Goal: Transaction & Acquisition: Purchase product/service

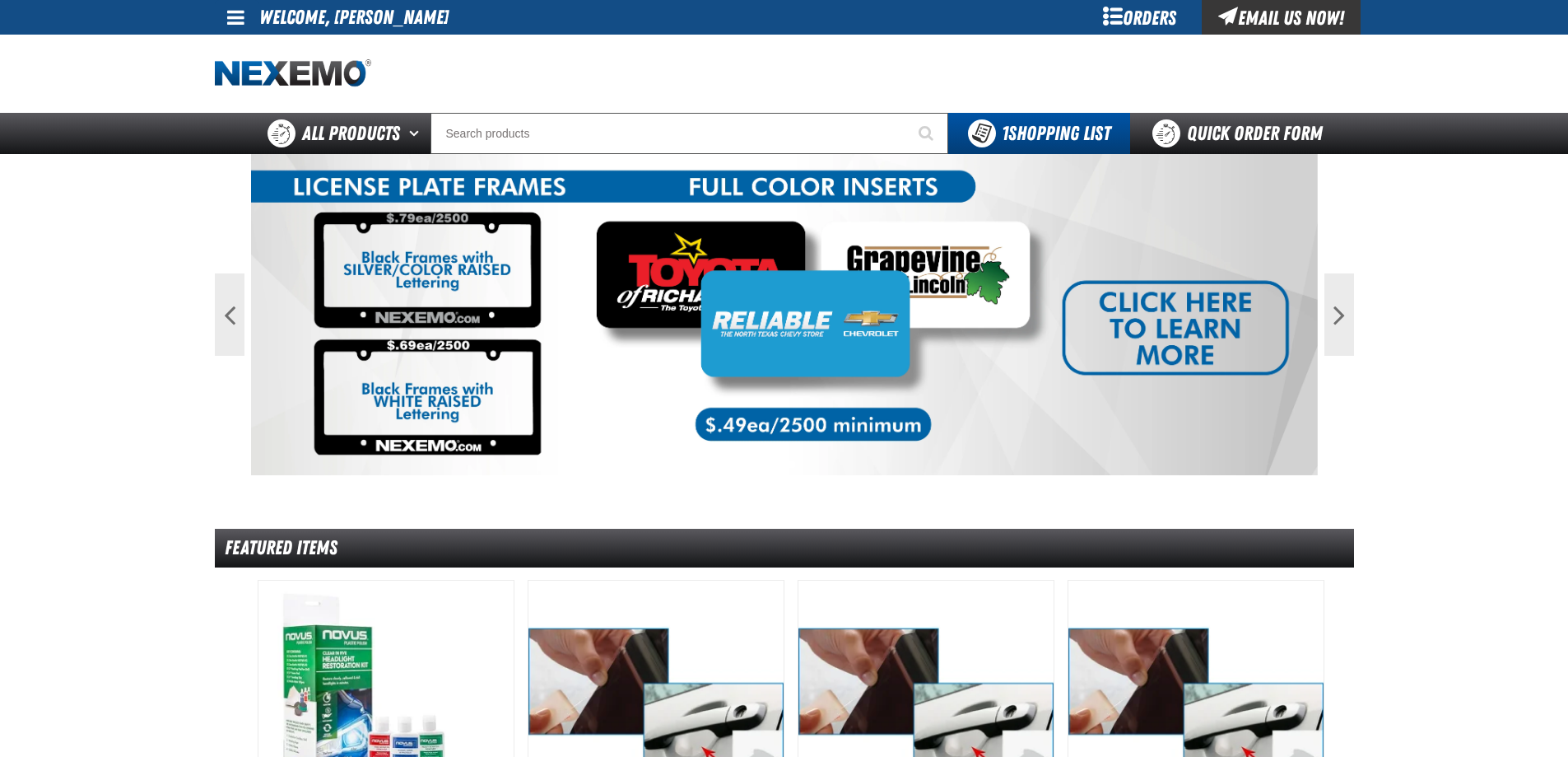
drag, startPoint x: 907, startPoint y: 79, endPoint x: 925, endPoint y: 65, distance: 22.8
click at [908, 79] on div at bounding box center [785, 73] width 1139 height 78
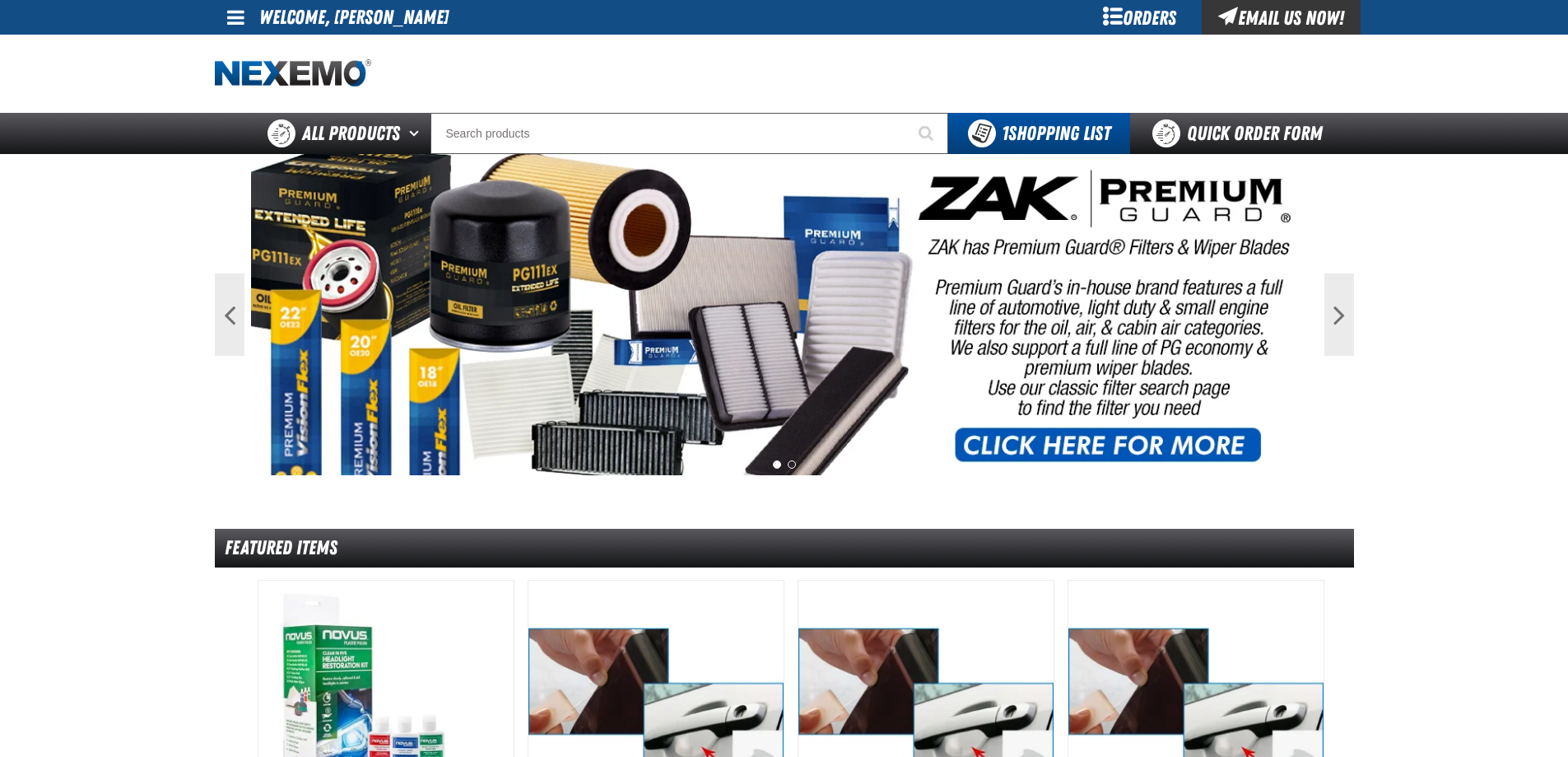
drag, startPoint x: 899, startPoint y: 39, endPoint x: 884, endPoint y: 36, distance: 15.3
click at [896, 39] on div at bounding box center [785, 73] width 1139 height 78
click at [889, 37] on div at bounding box center [785, 73] width 1139 height 78
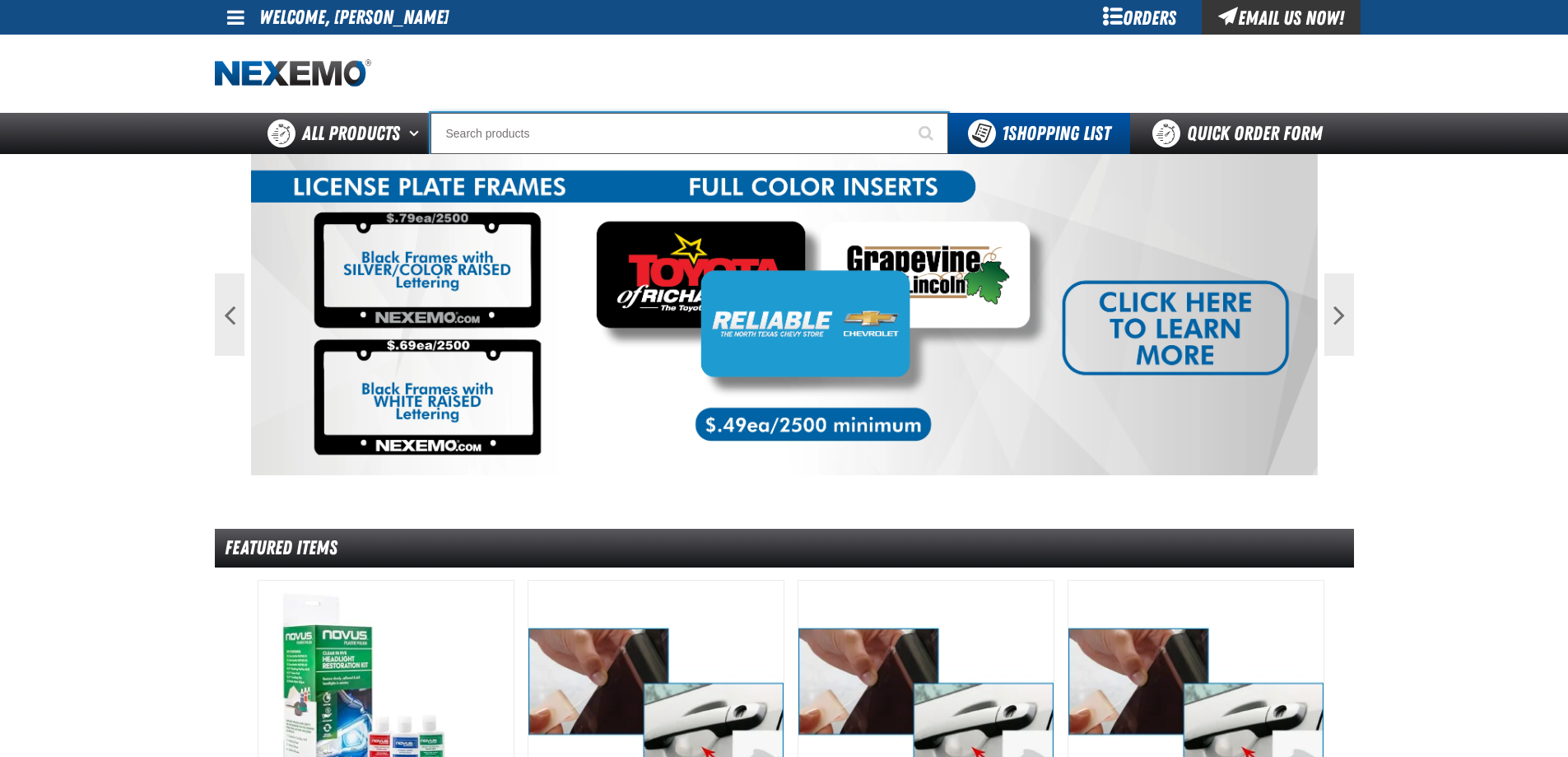
click at [807, 119] on input "Search" at bounding box center [689, 133] width 518 height 41
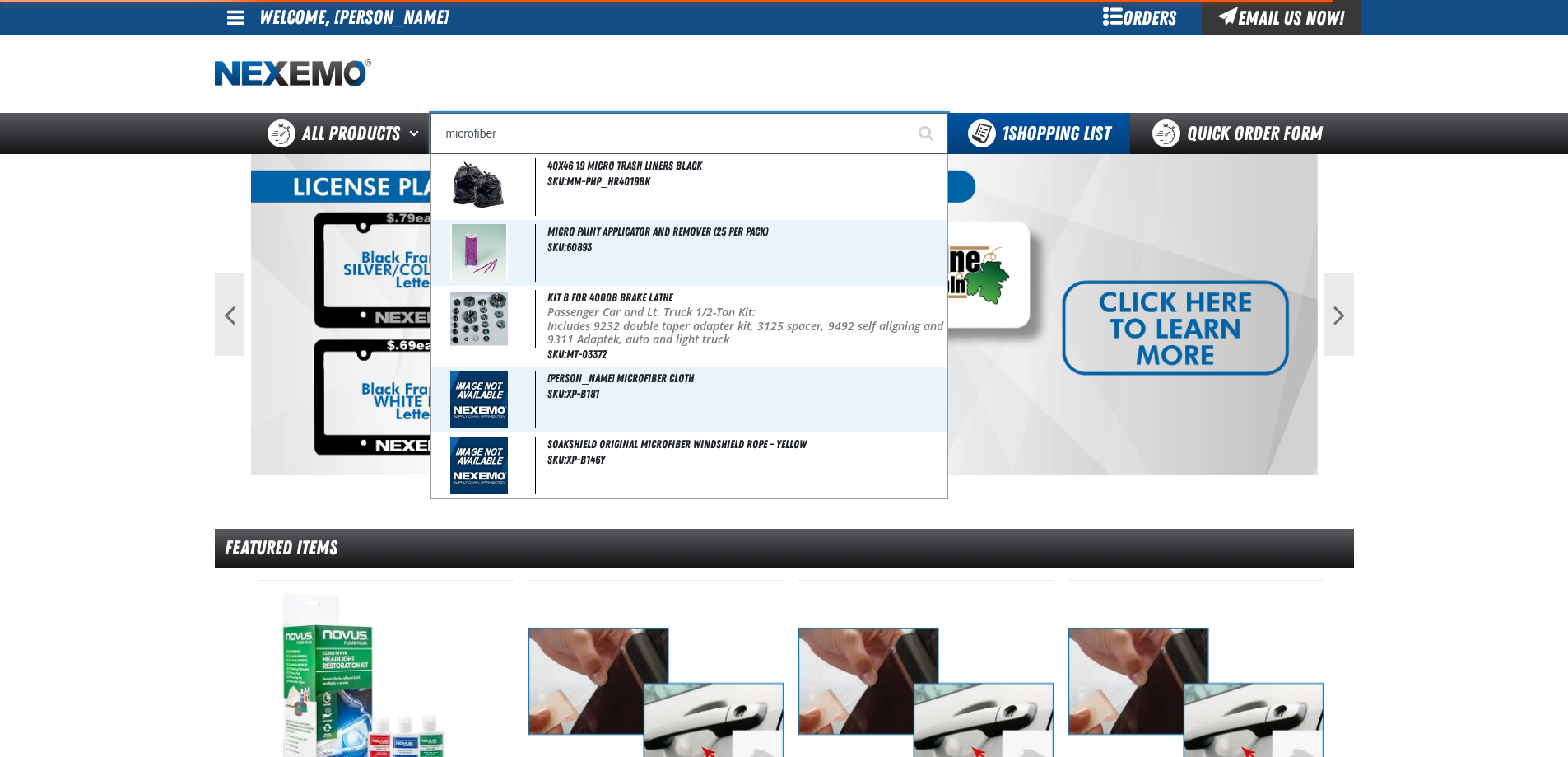
type input "microfiber"
click at [907, 113] on button "Start Searching" at bounding box center [928, 133] width 41 height 41
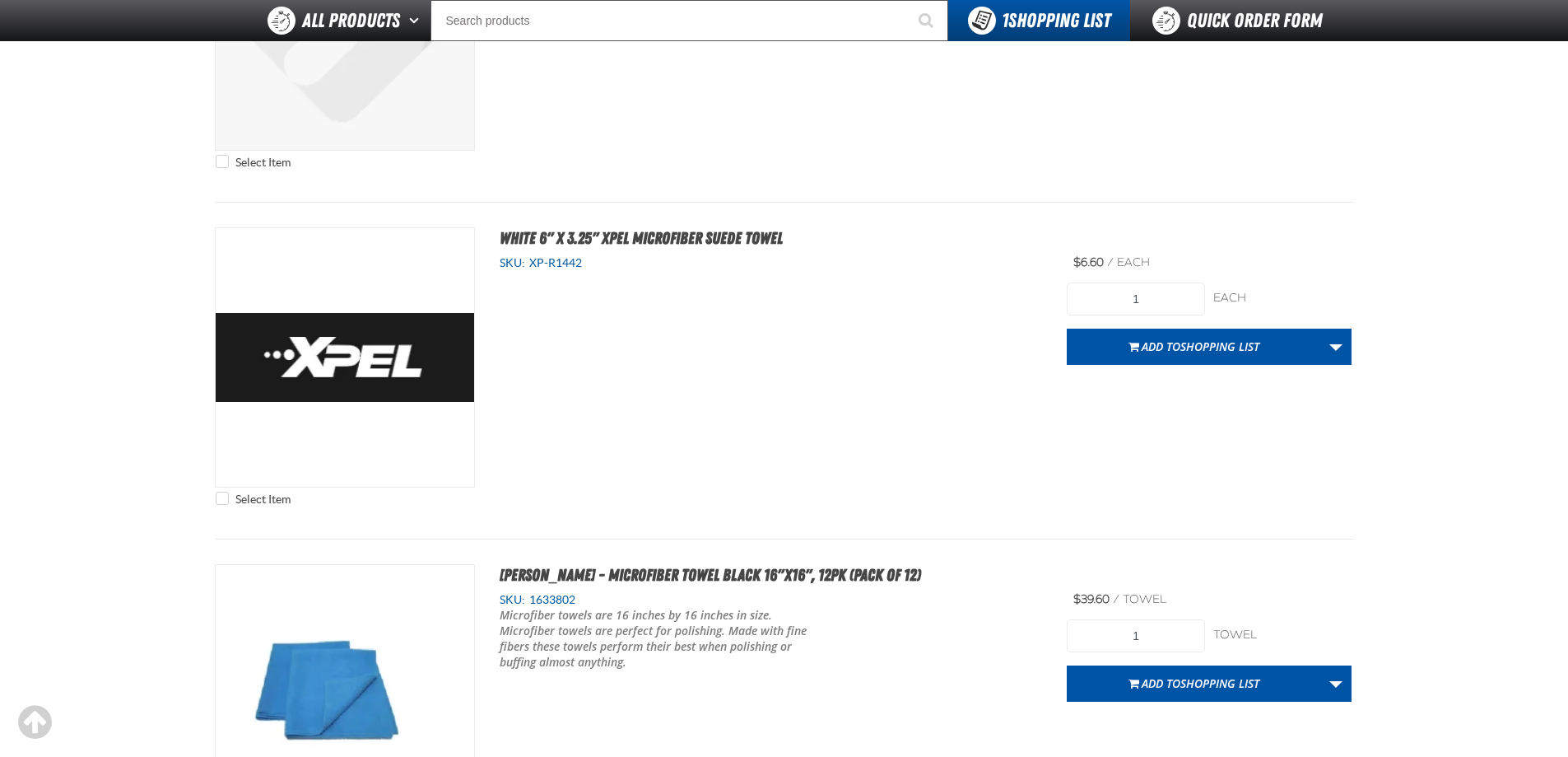
scroll to position [2389, 0]
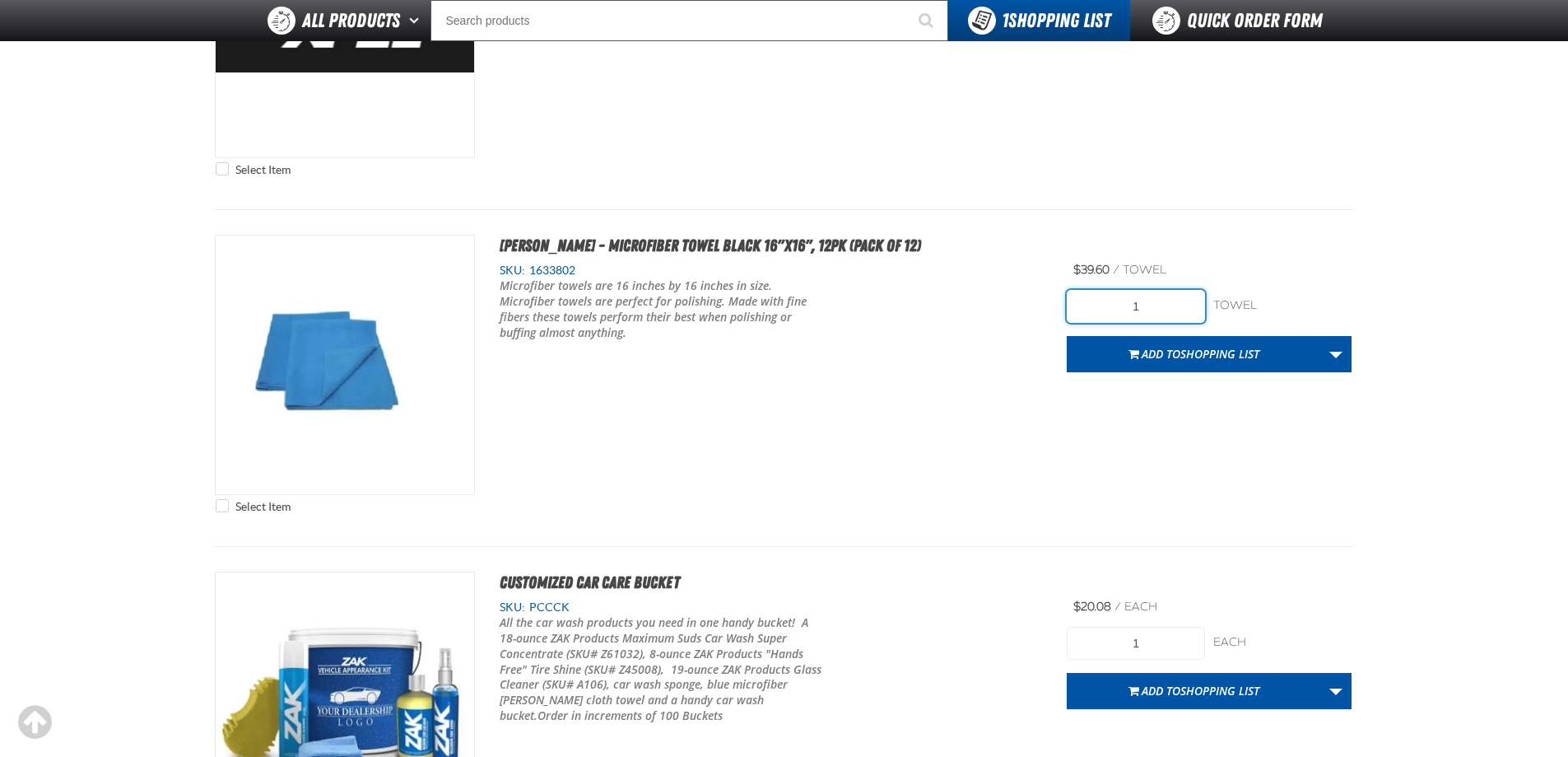
click at [1162, 307] on input "1" at bounding box center [1135, 307] width 138 height 33
drag, startPoint x: 1162, startPoint y: 307, endPoint x: 1146, endPoint y: 306, distance: 16.0
click at [1157, 307] on input "1" at bounding box center [1135, 307] width 138 height 33
type input "2"
drag, startPoint x: 735, startPoint y: 436, endPoint x: 355, endPoint y: 410, distance: 380.9
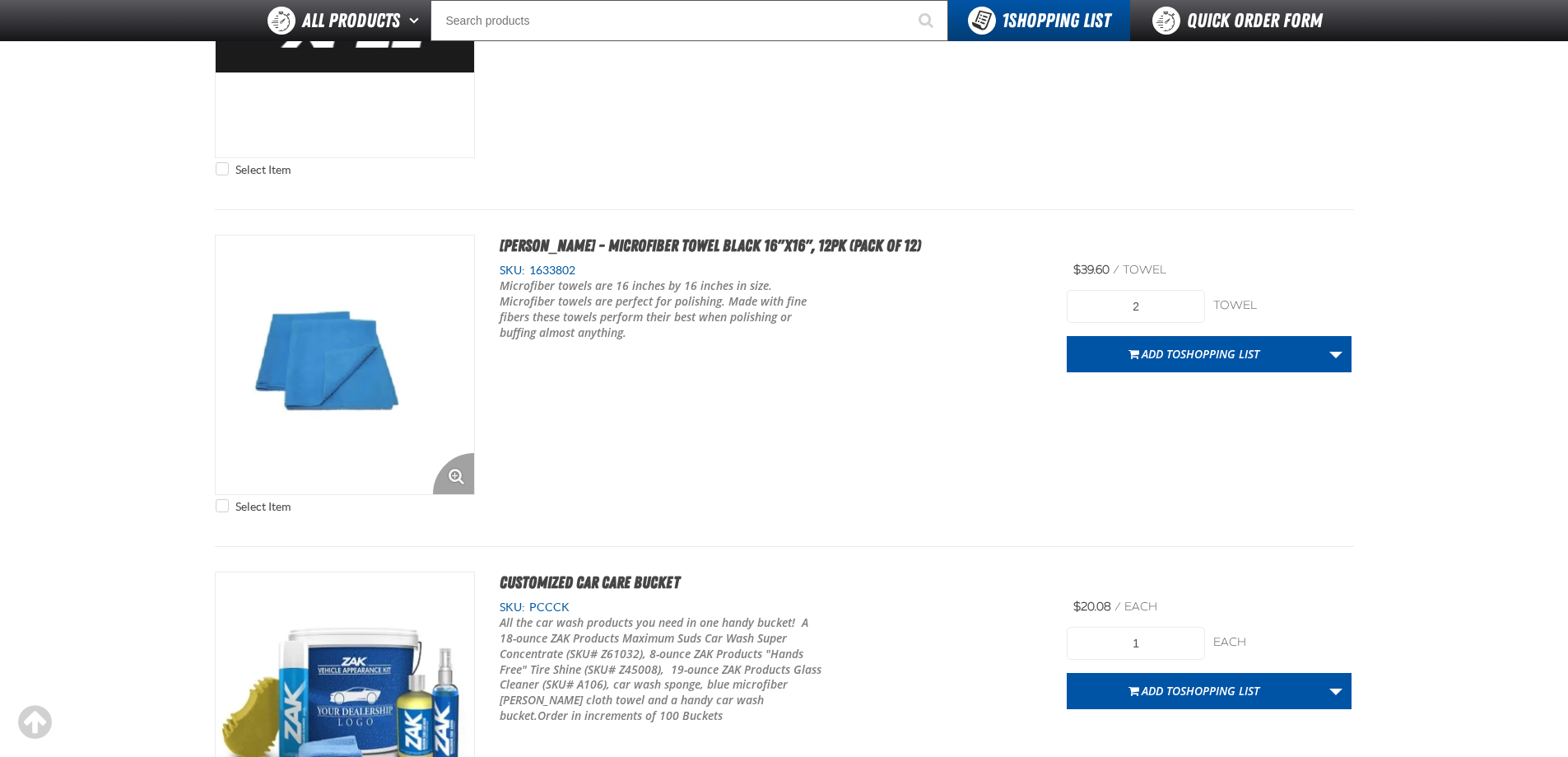
click at [728, 437] on div "Select Item S.M. Arnold - Microfiber Towel Black 16"x16", 12pk (Pack of 12) SKU…" at bounding box center [785, 378] width 1139 height 287
click at [1135, 379] on div "Select Item S.M. Arnold - Microfiber Towel Black 16"x16", 12pk (Pack of 12) SKU…" at bounding box center [785, 378] width 1139 height 287
click at [1143, 369] on button "Add to Shopping List" at bounding box center [1194, 354] width 254 height 36
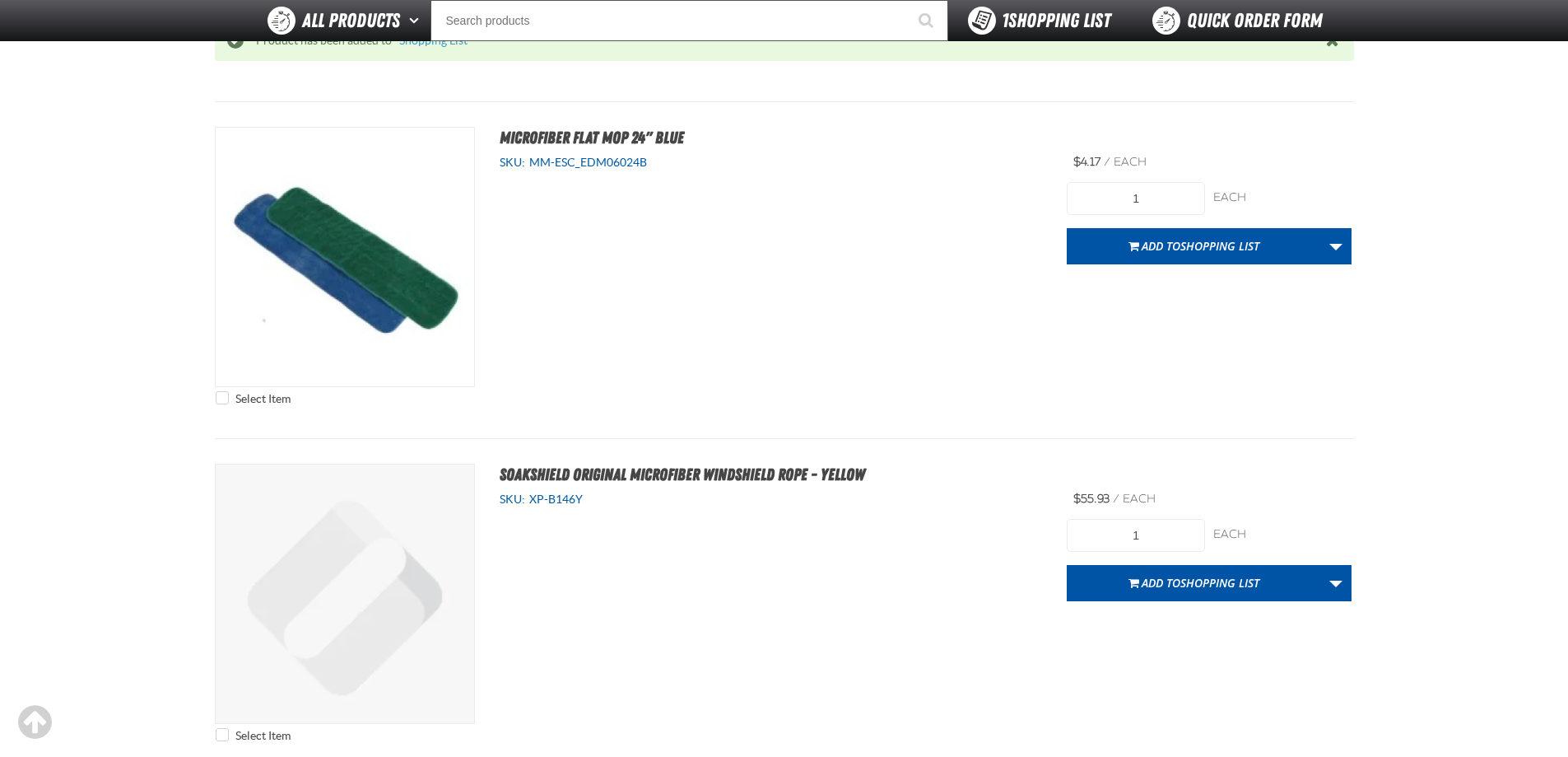
scroll to position [1564, 0]
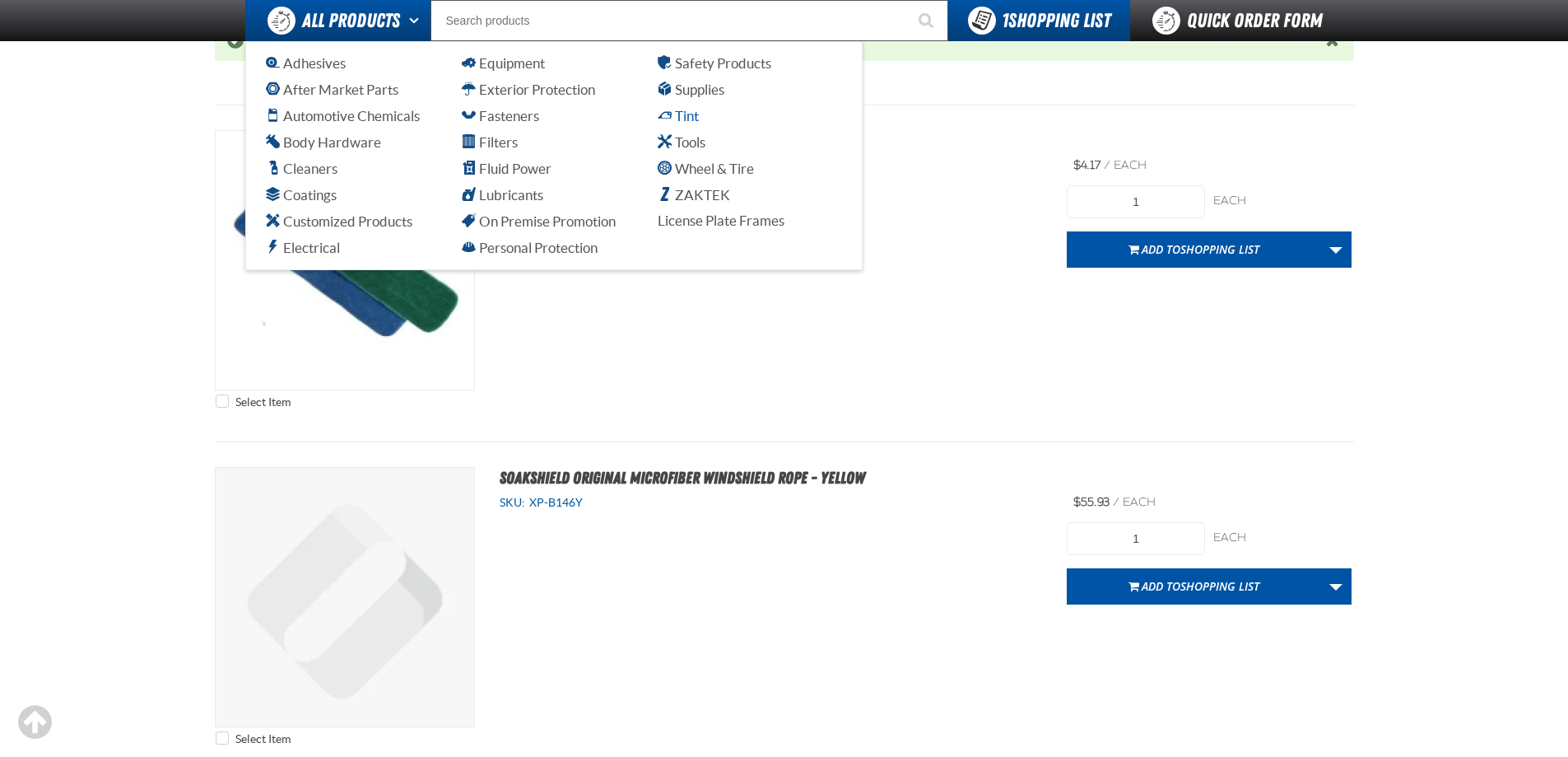
click at [676, 113] on span "Tint" at bounding box center [678, 116] width 41 height 16
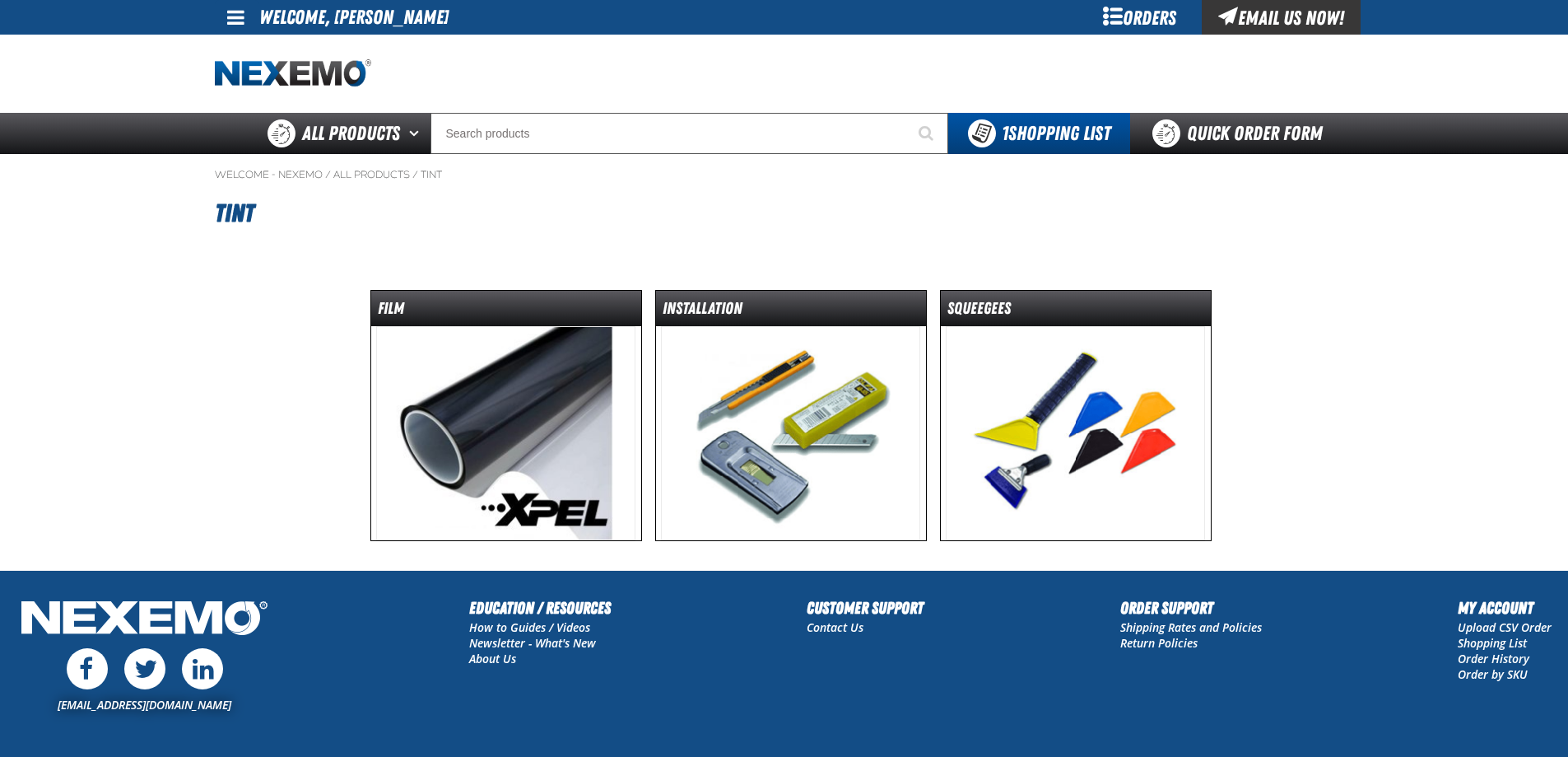
click at [524, 355] on img at bounding box center [505, 433] width 259 height 214
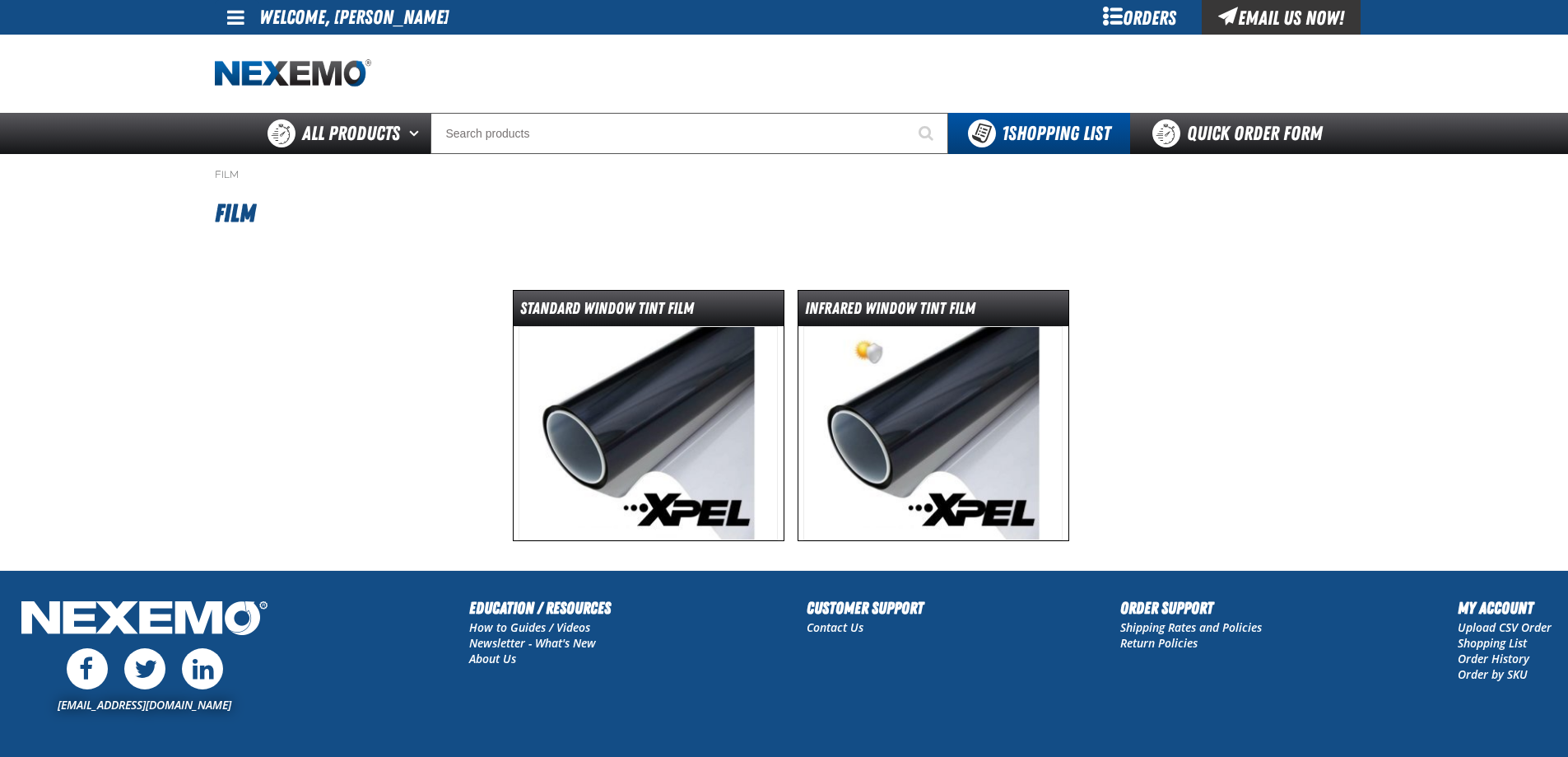
click at [574, 354] on img at bounding box center [648, 433] width 259 height 214
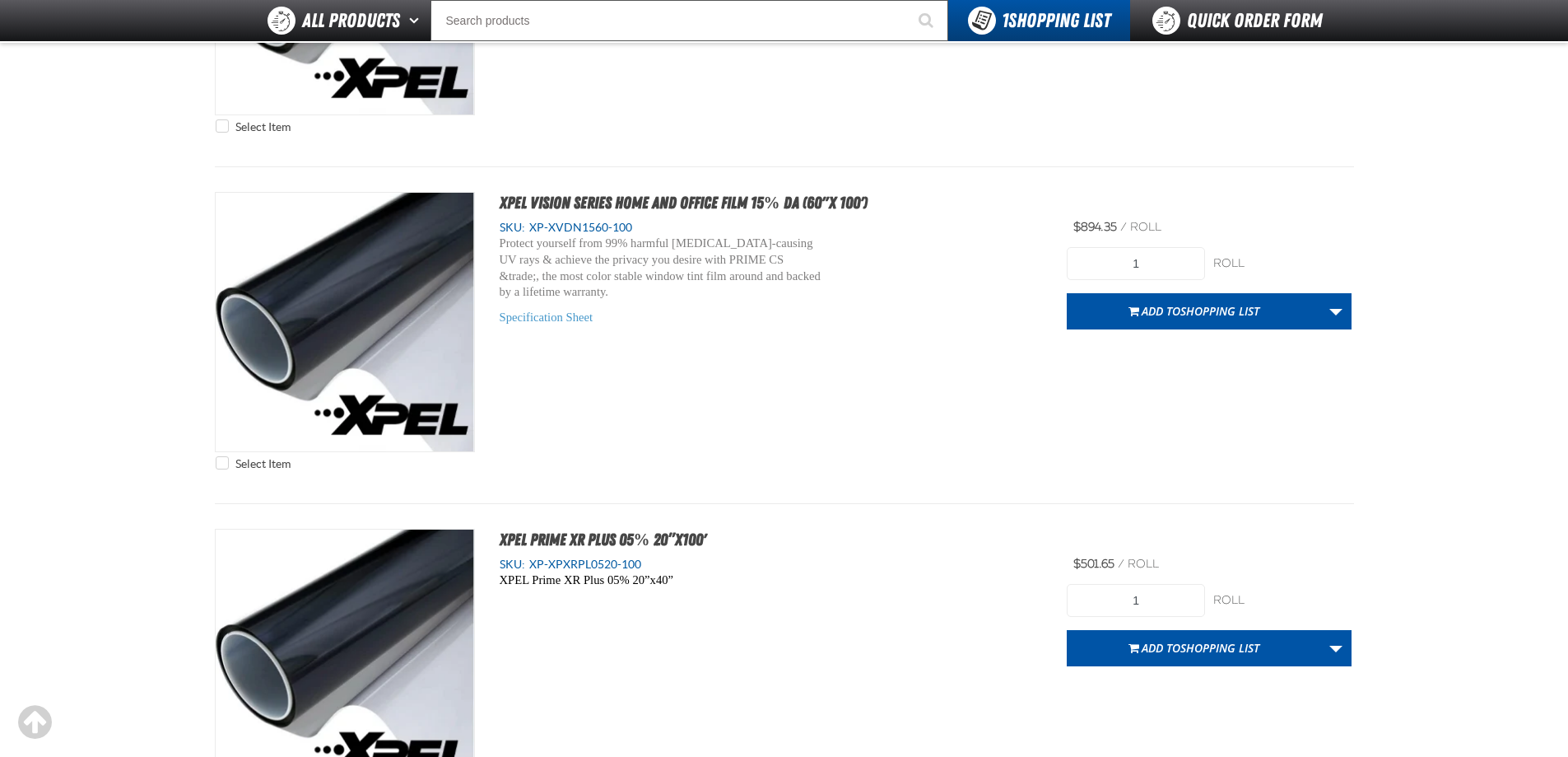
scroll to position [8072, 0]
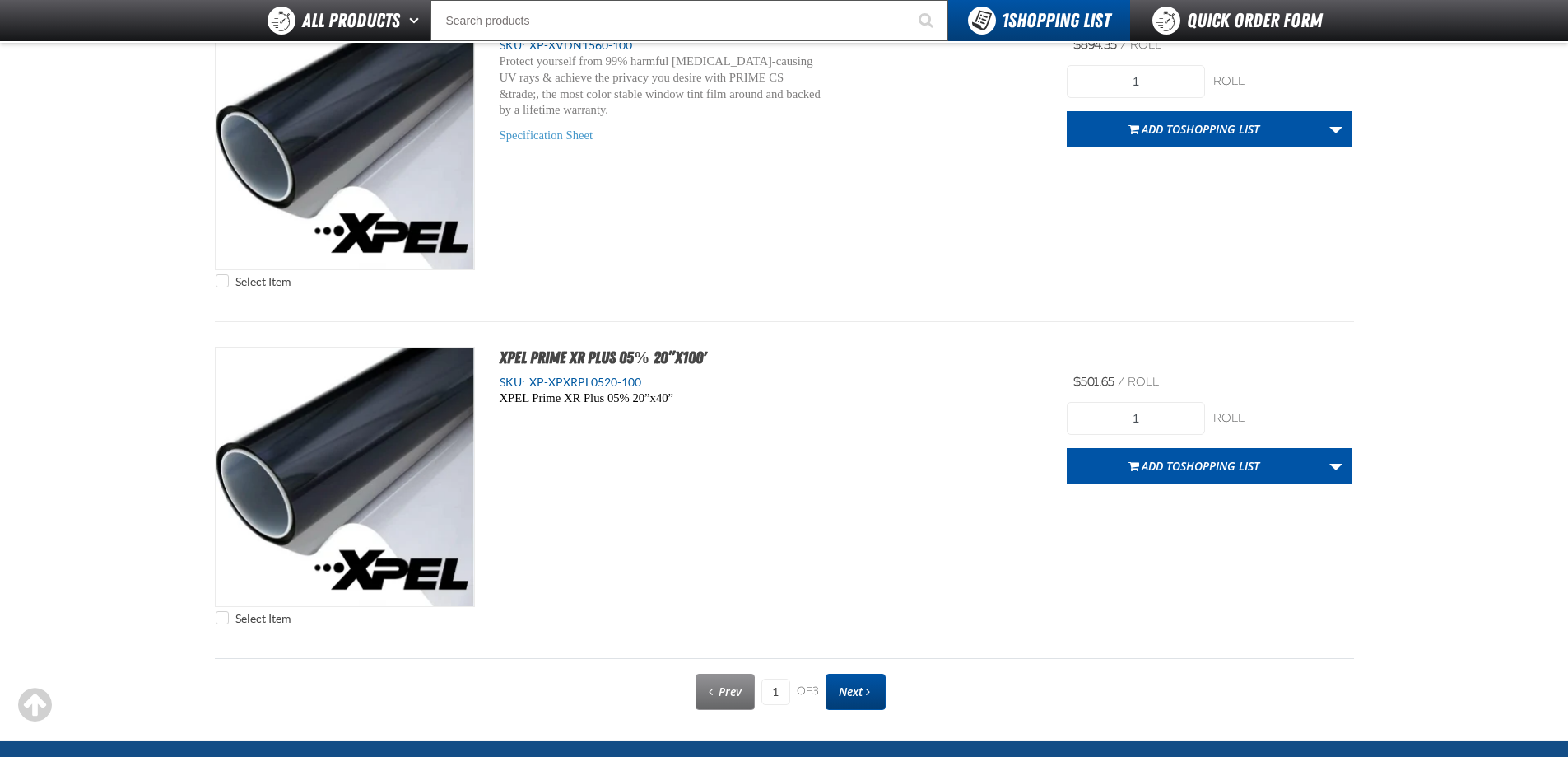
click at [873, 688] on link "Next" at bounding box center [855, 691] width 60 height 36
type input "2"
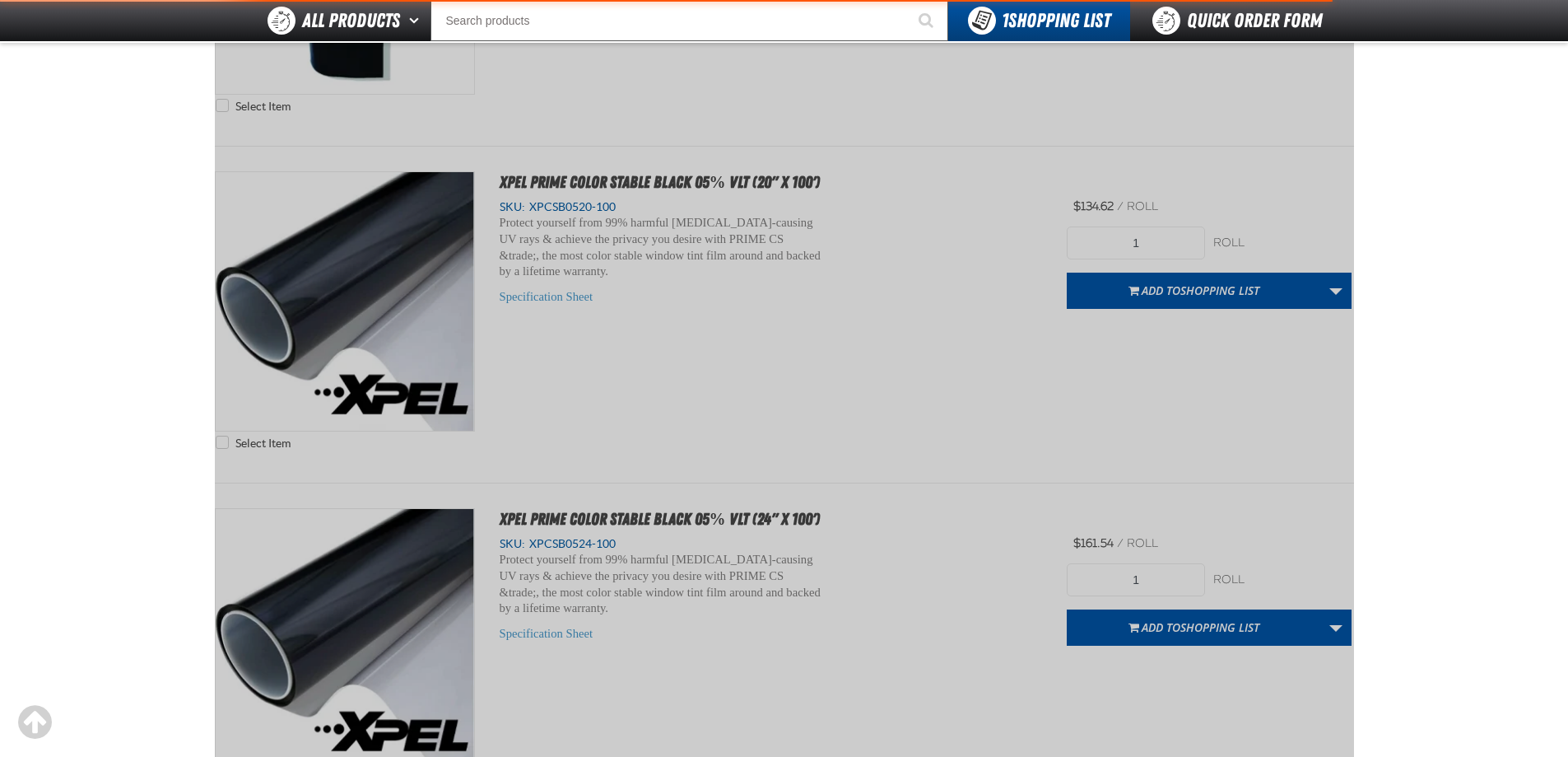
scroll to position [0, 0]
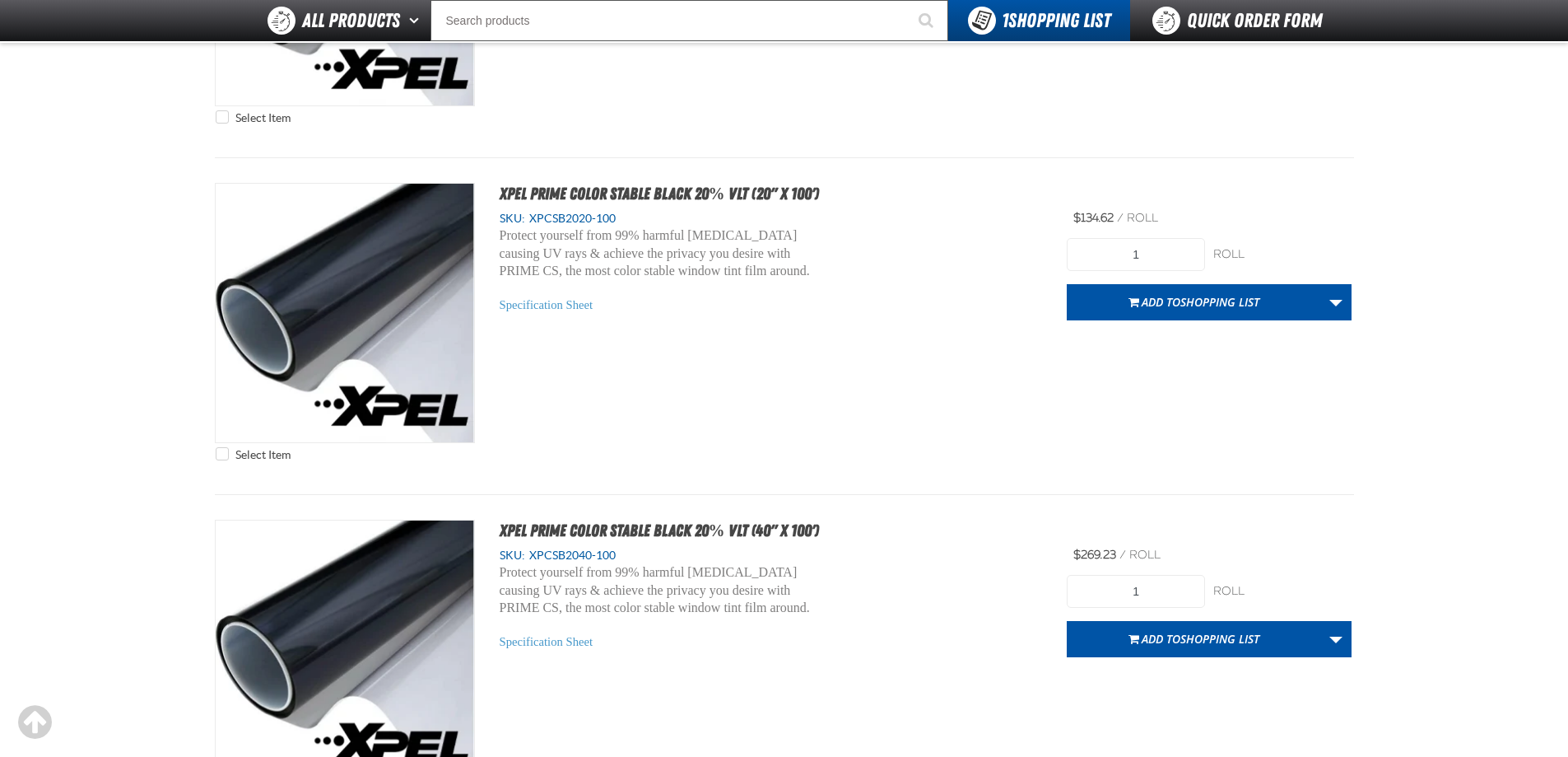
scroll to position [4613, 0]
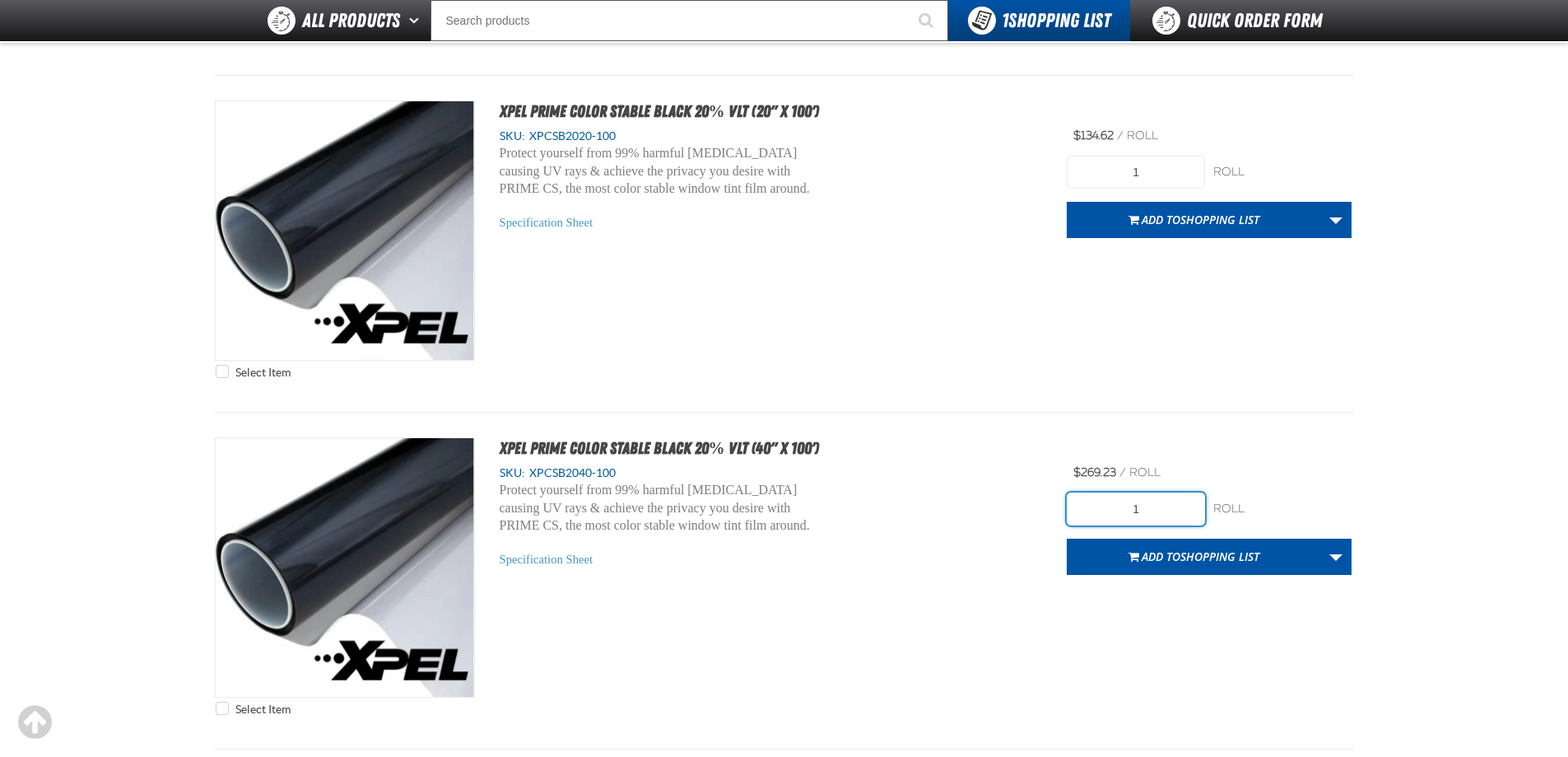
click at [1185, 511] on input "1" at bounding box center [1135, 509] width 138 height 33
drag, startPoint x: 1096, startPoint y: 522, endPoint x: 1071, endPoint y: 525, distance: 25.2
click at [1071, 525] on input "1" at bounding box center [1135, 509] width 138 height 33
type input "2"
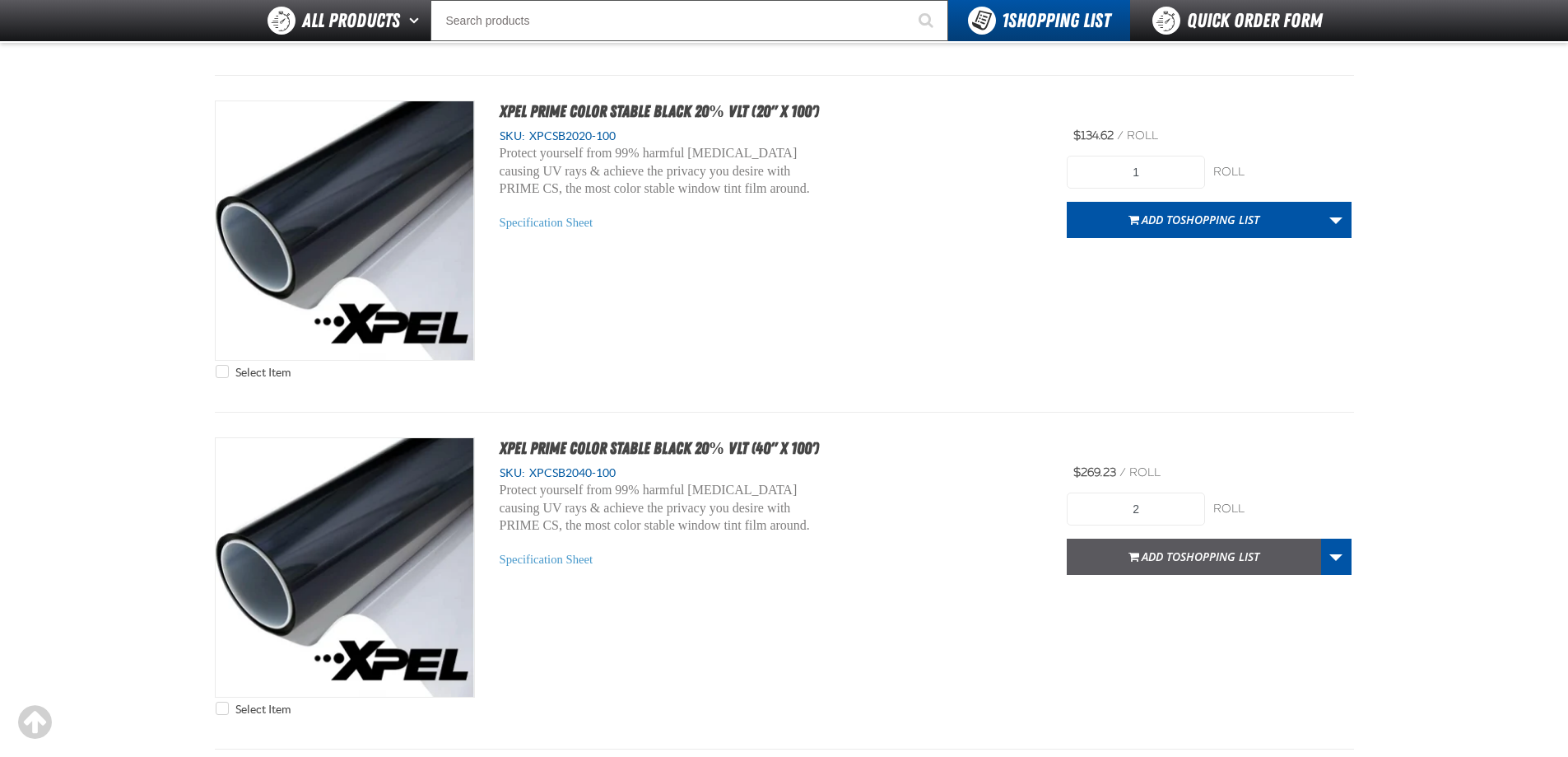
click at [1186, 561] on span "Shopping List" at bounding box center [1220, 556] width 79 height 16
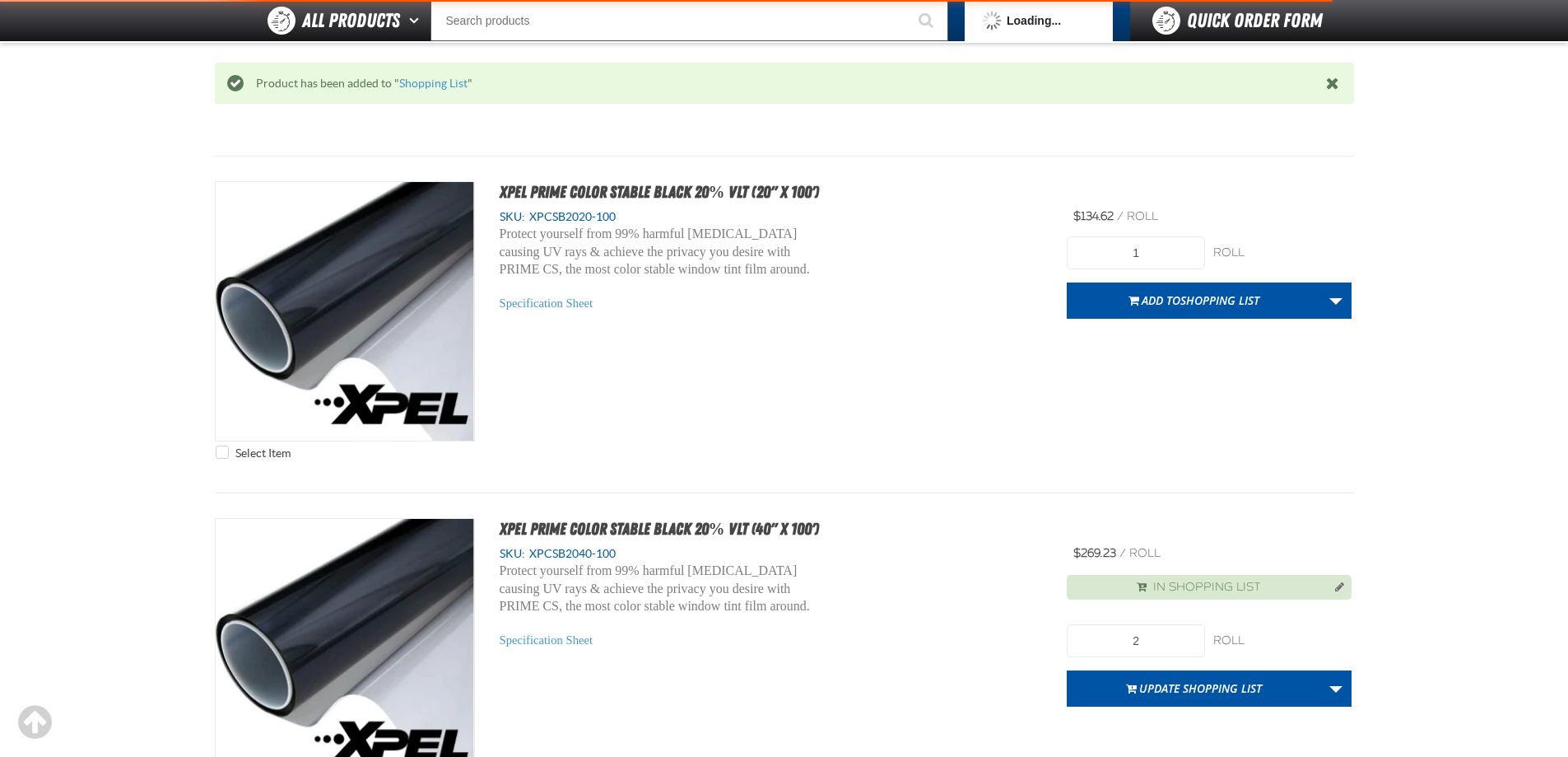
scroll to position [4694, 0]
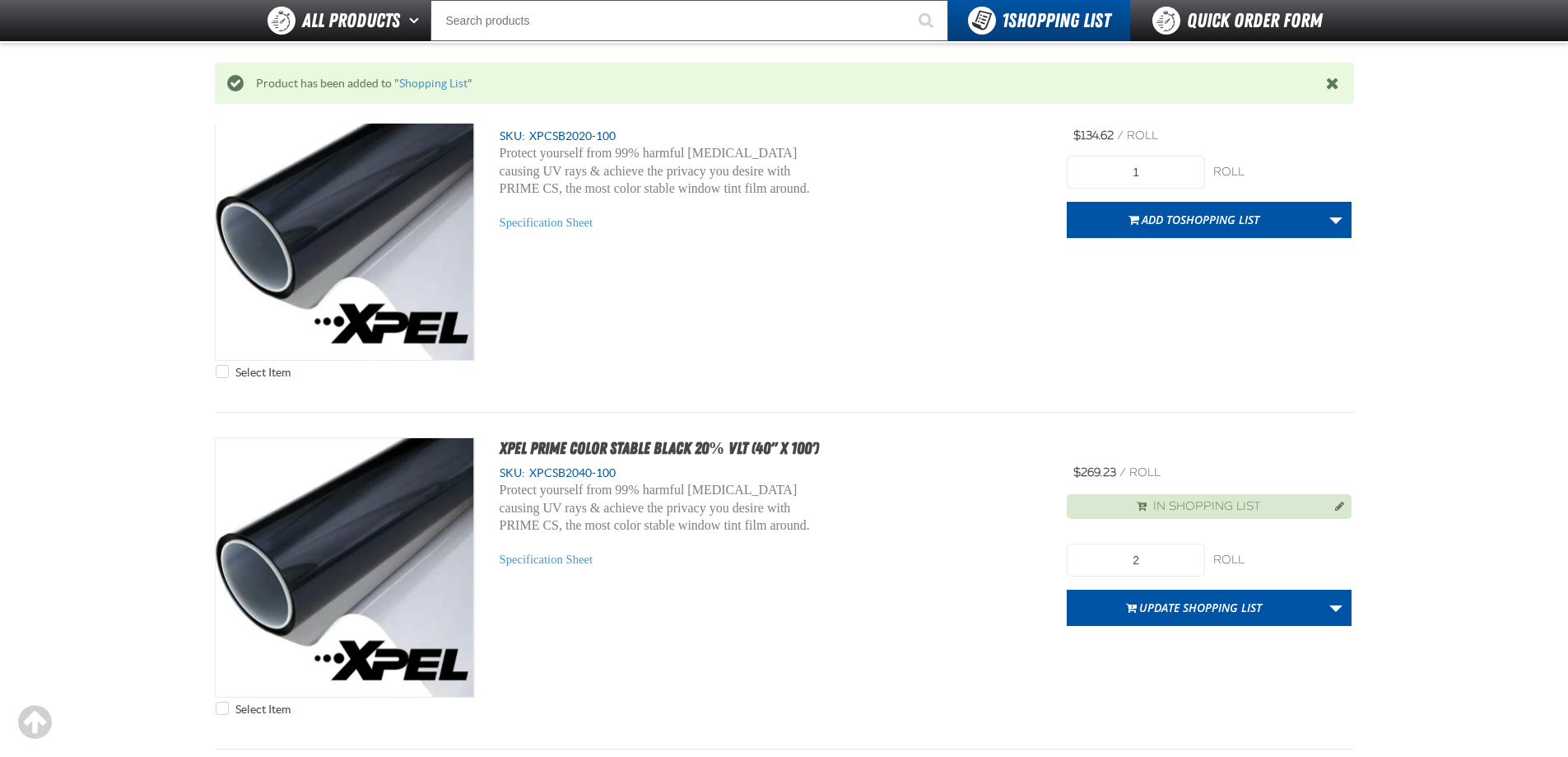
click at [832, 371] on div "Select Item XPEL PRIME Color Stable Black 20% VLT (20" x 100') SKU: XPCSB2020-1…" at bounding box center [785, 244] width 1139 height 287
click at [634, 17] on input "Search" at bounding box center [689, 21] width 518 height 41
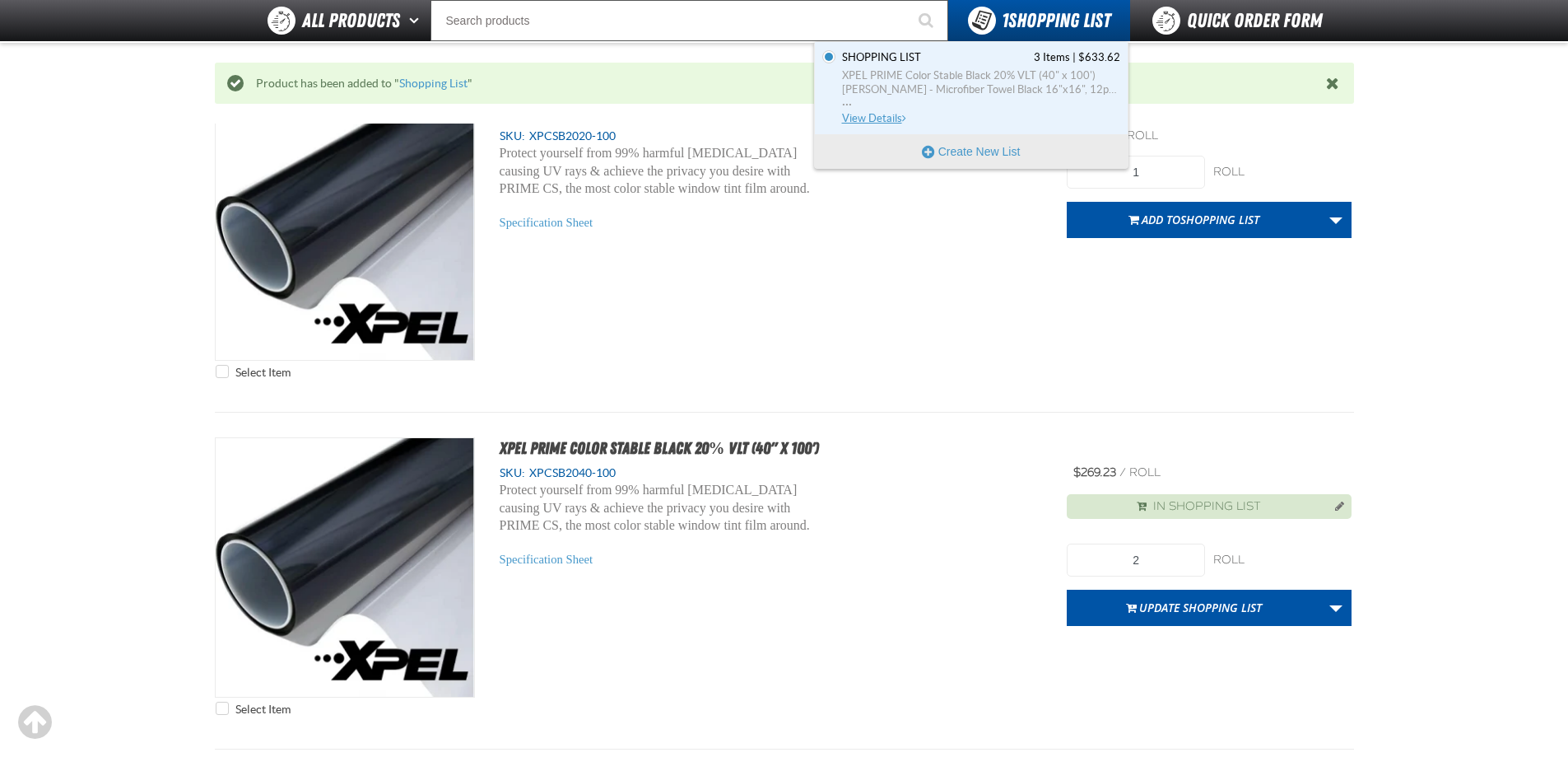
click at [896, 115] on span "View Details" at bounding box center [876, 118] width 67 height 13
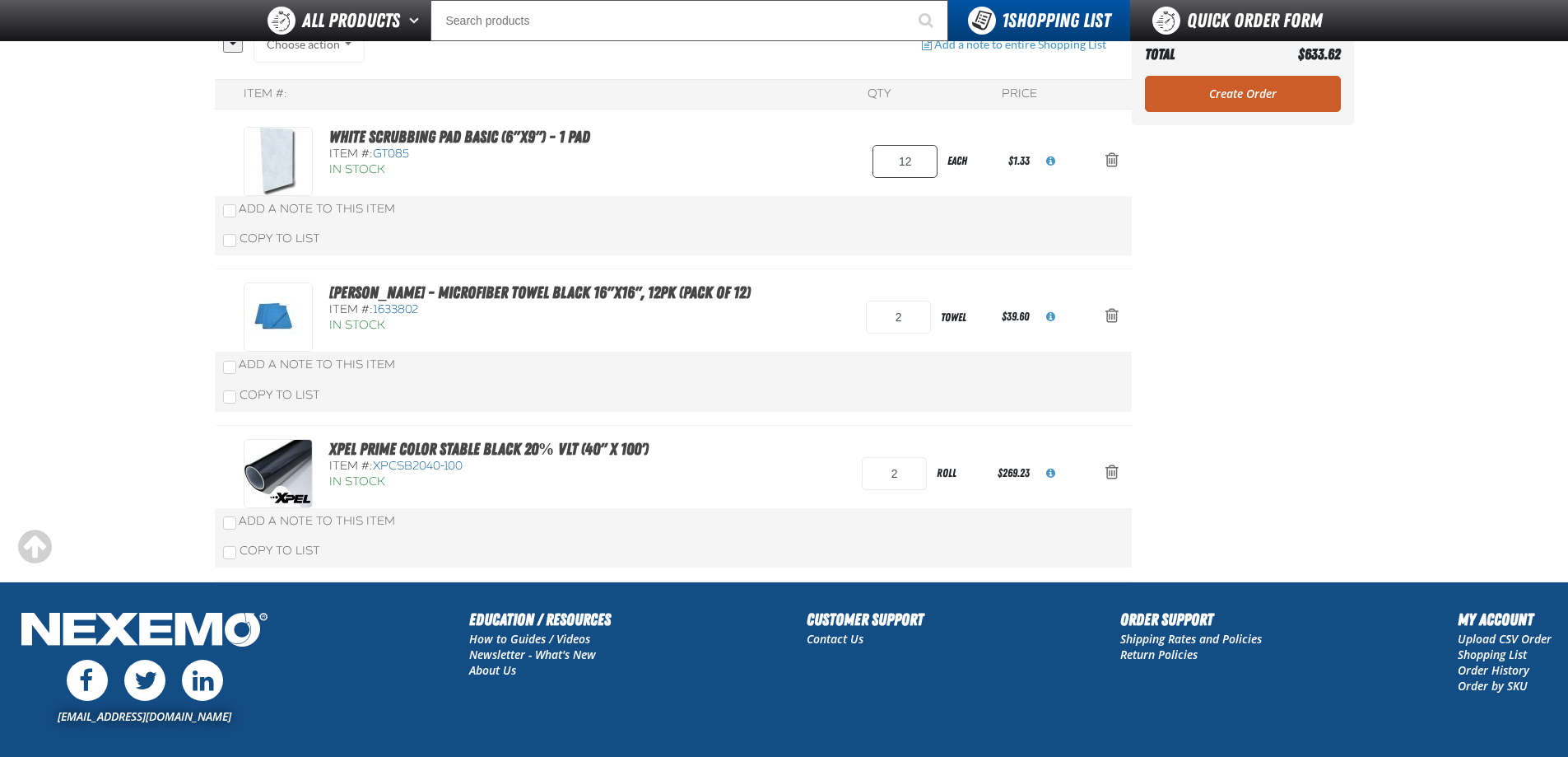
scroll to position [82, 0]
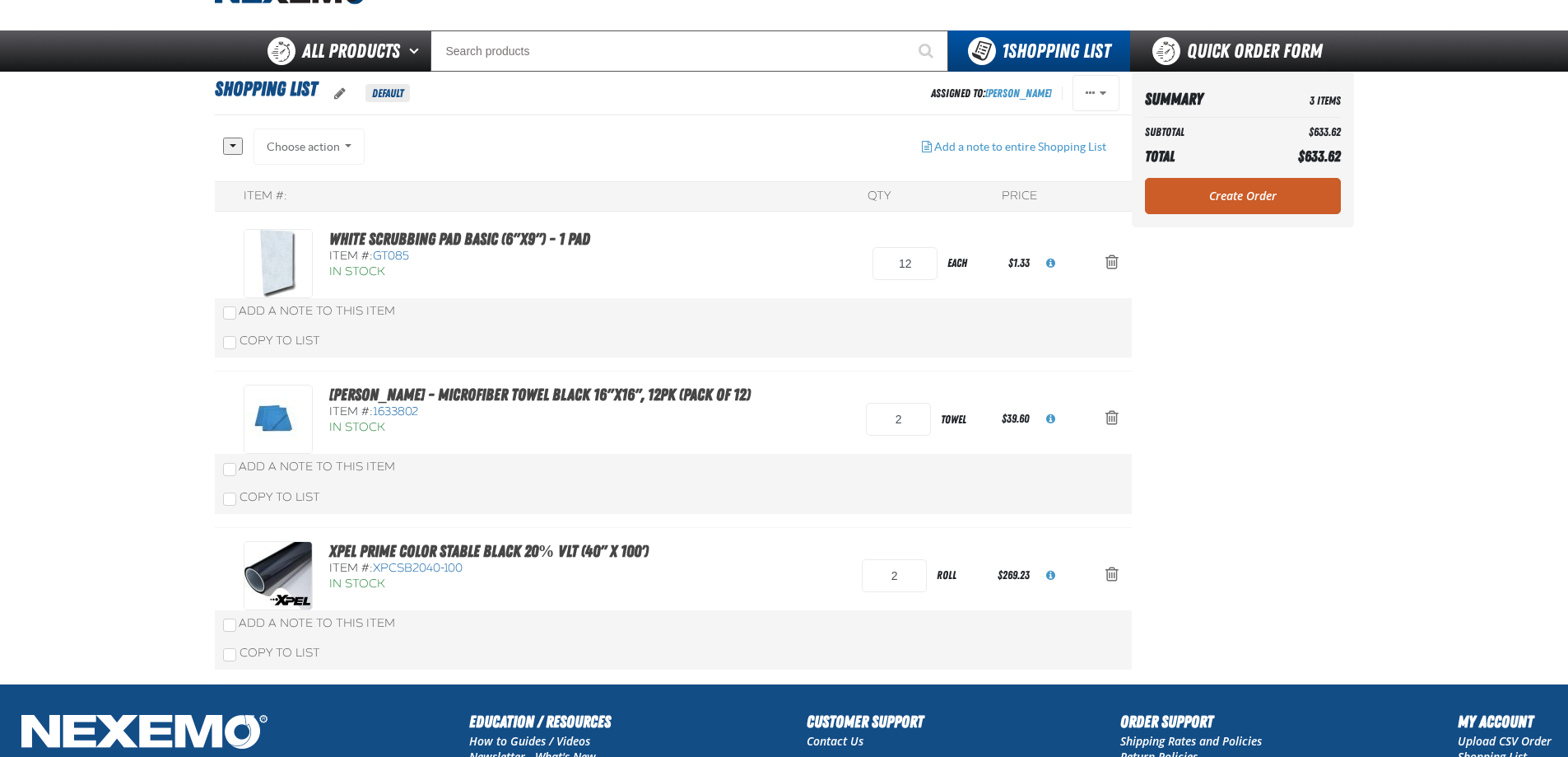
click at [1200, 196] on link "Create Order" at bounding box center [1243, 196] width 196 height 36
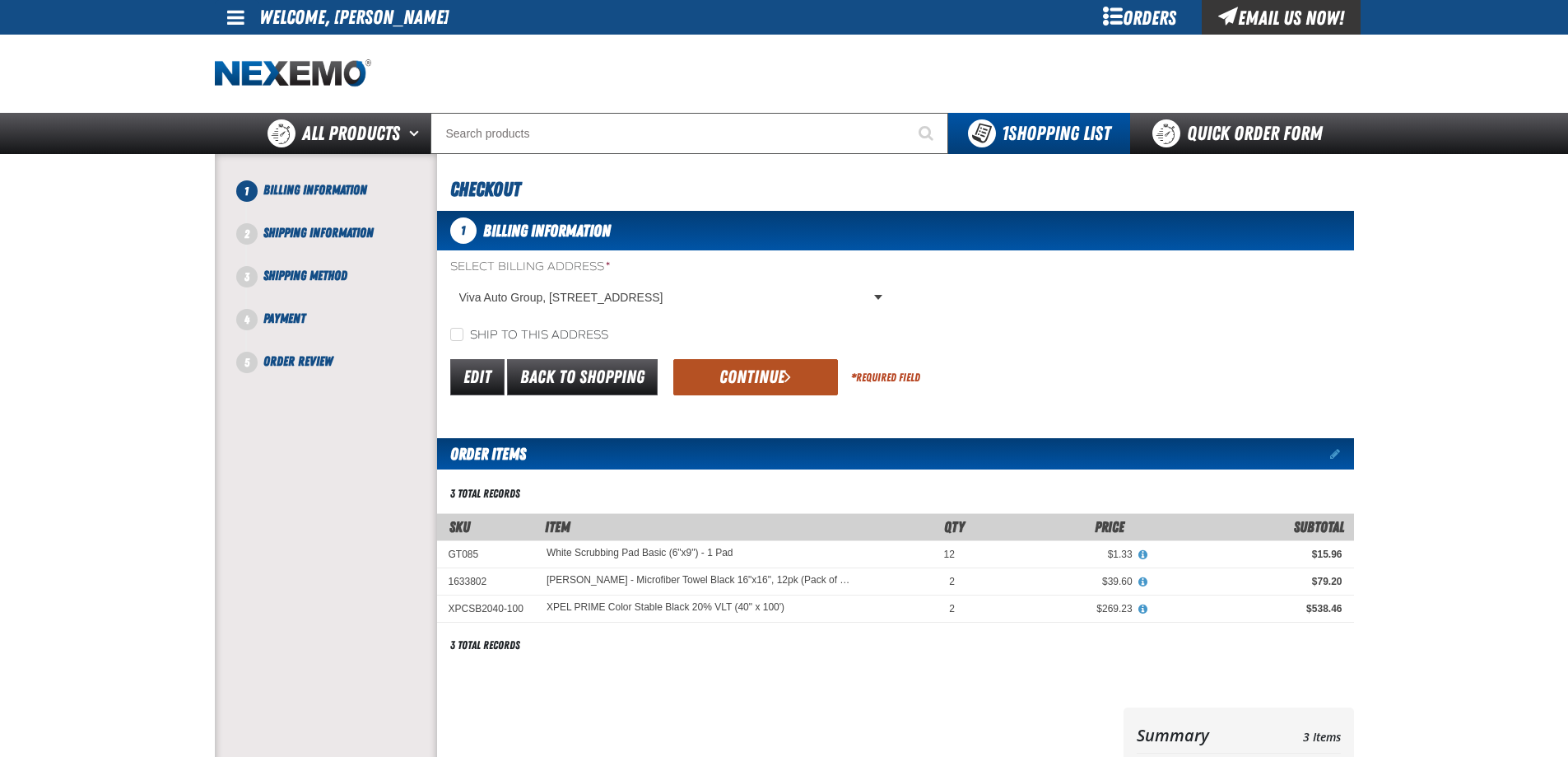
click at [743, 372] on button "Continue" at bounding box center [756, 377] width 164 height 36
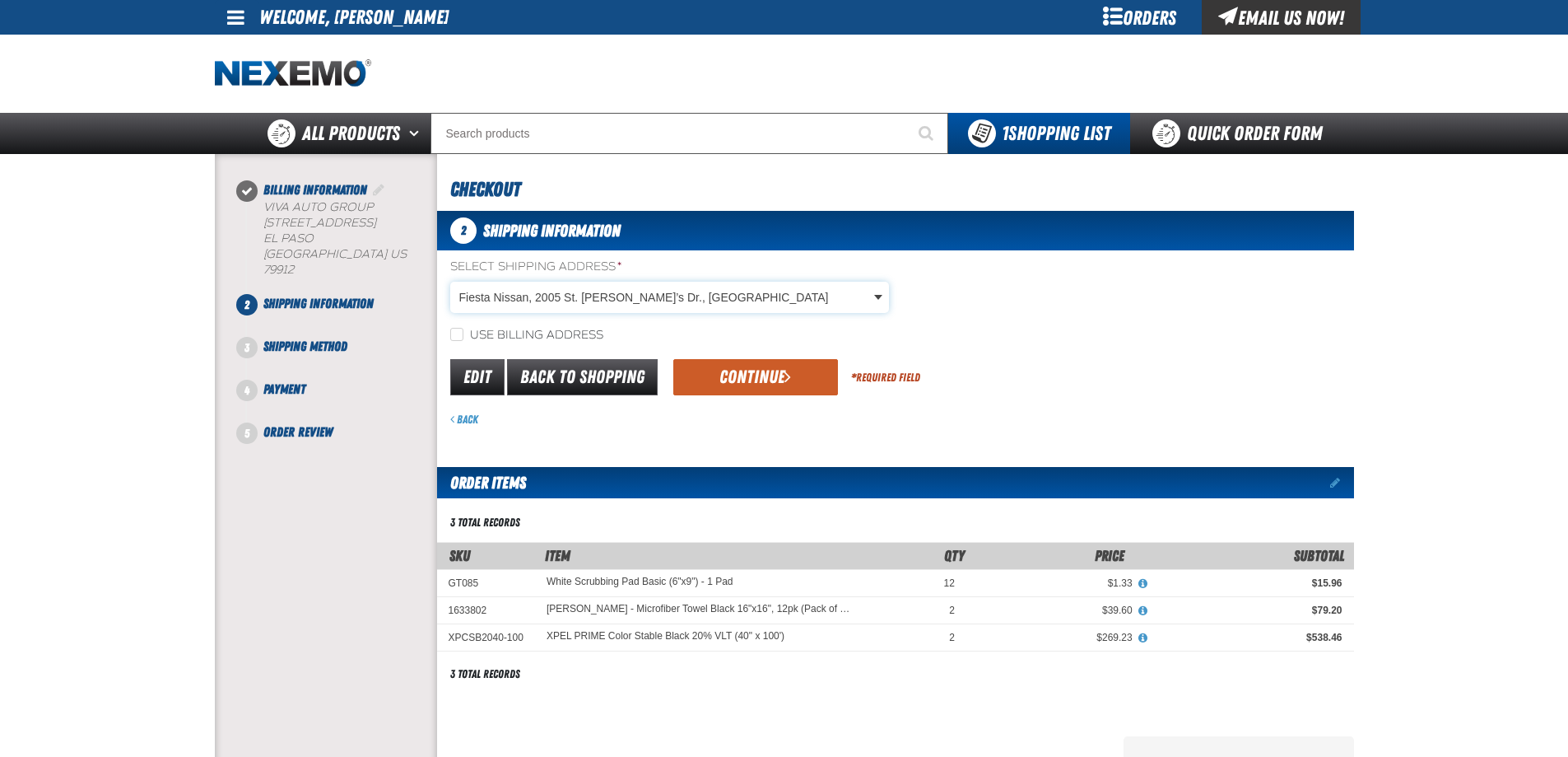
click at [613, 304] on body "Skip to Main Content Staging Site 5.1 Upgrade Site My Account My Account Suppor…" at bounding box center [784, 595] width 1568 height 1192
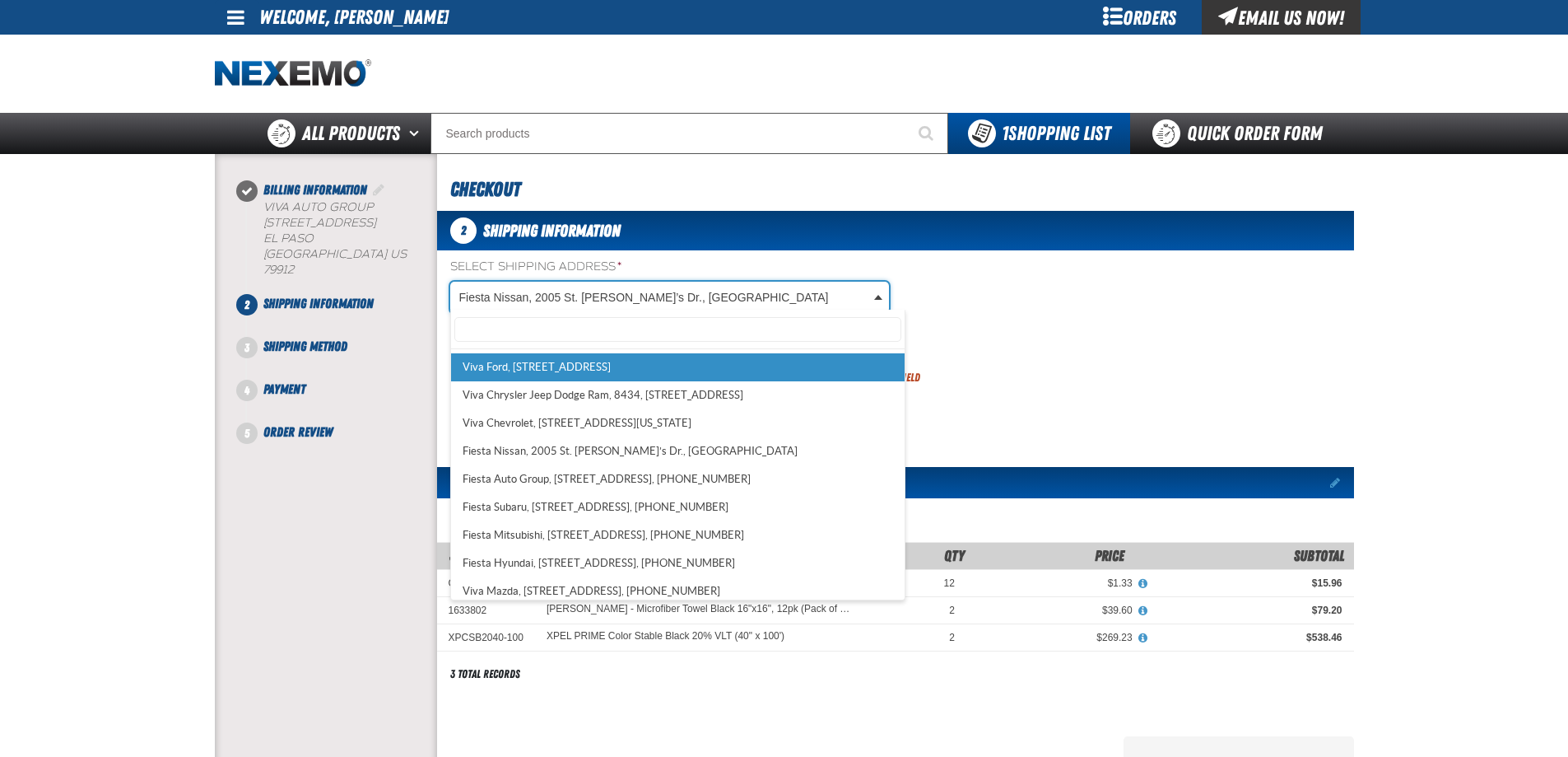
scroll to position [201, 0]
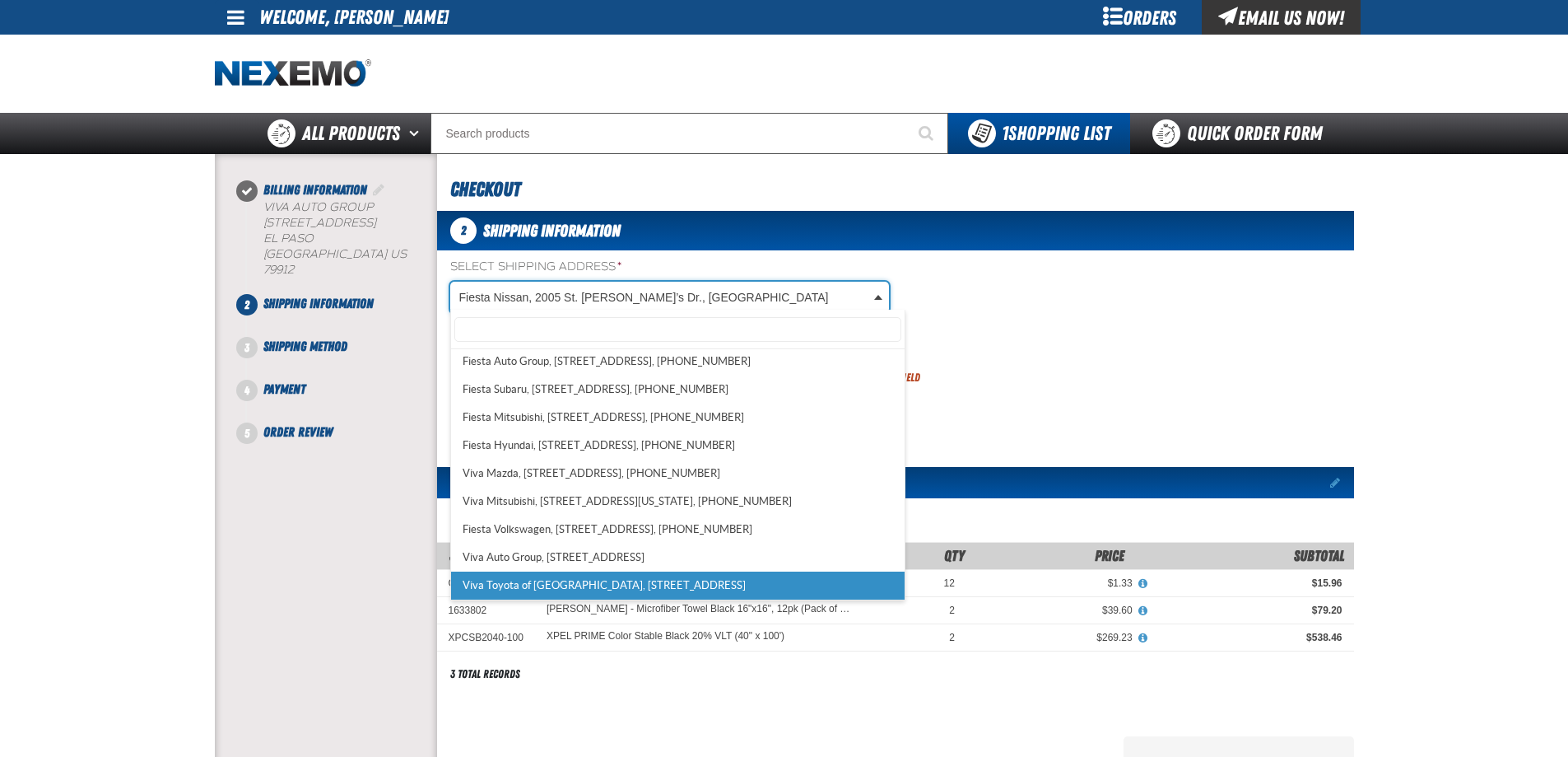
select select "a_484"
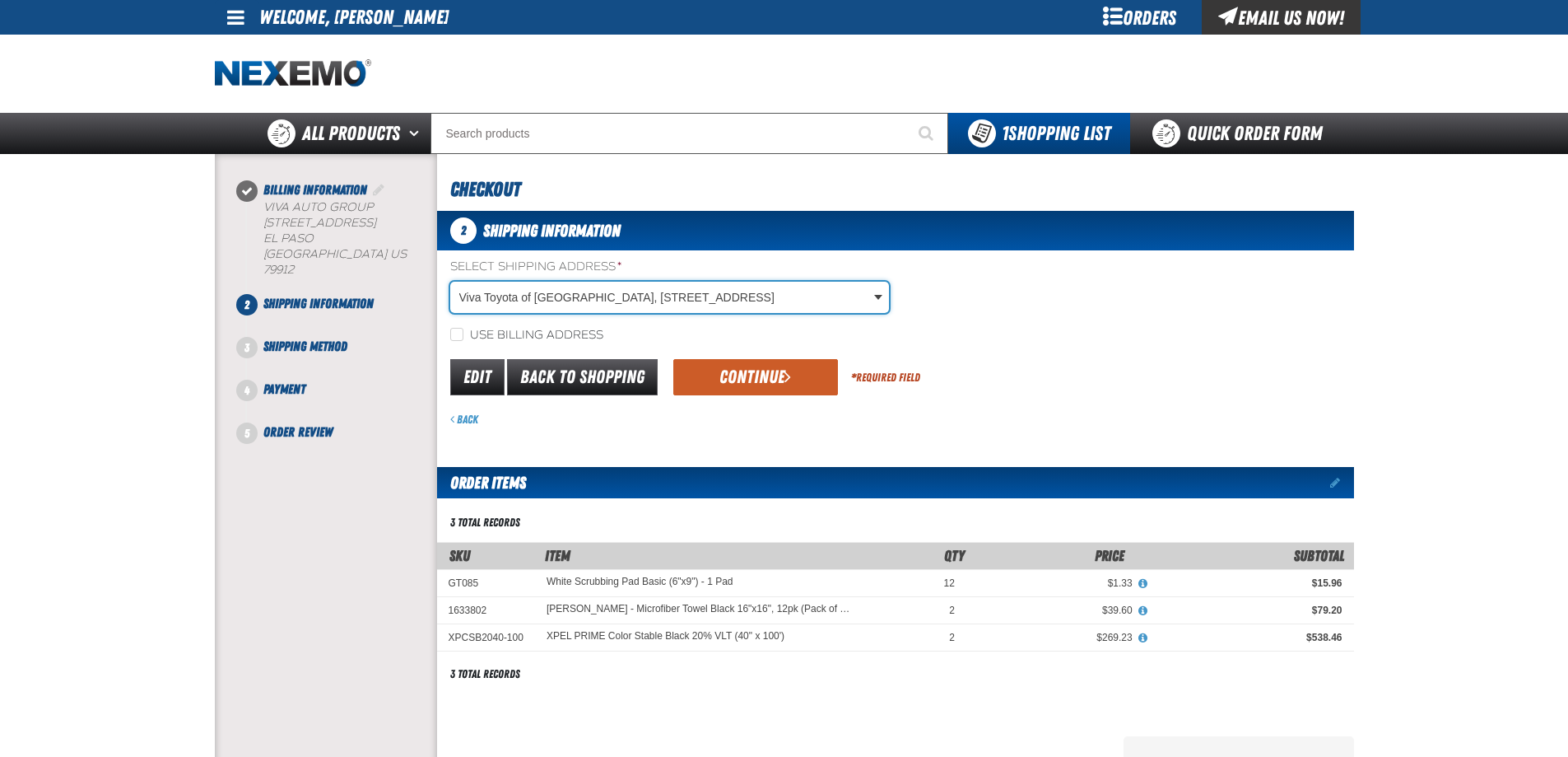
click at [715, 356] on div "Edit Back to Shopping Continue * Required Field" at bounding box center [896, 377] width 917 height 42
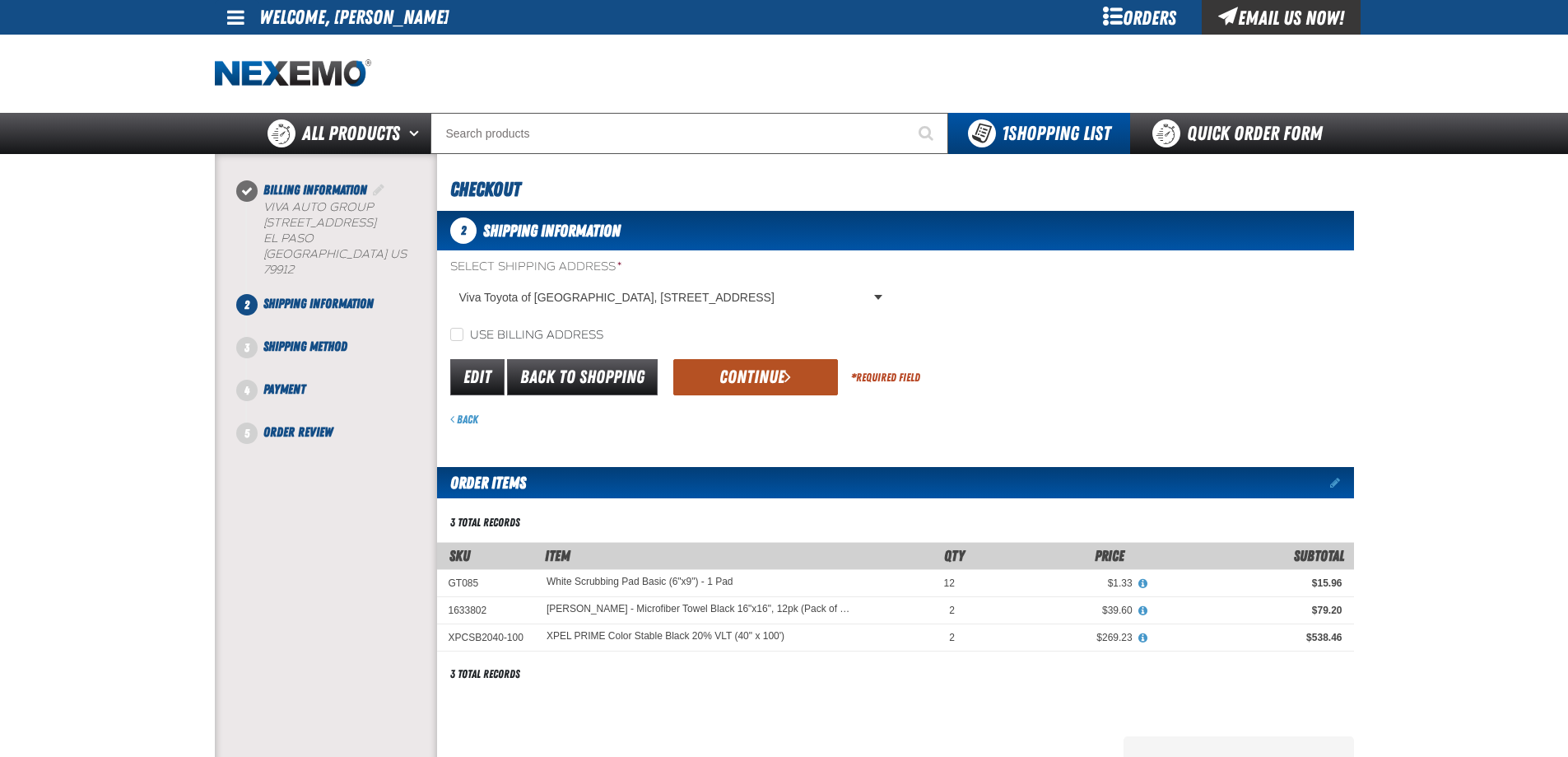
click at [720, 364] on button "Continue" at bounding box center [756, 377] width 164 height 36
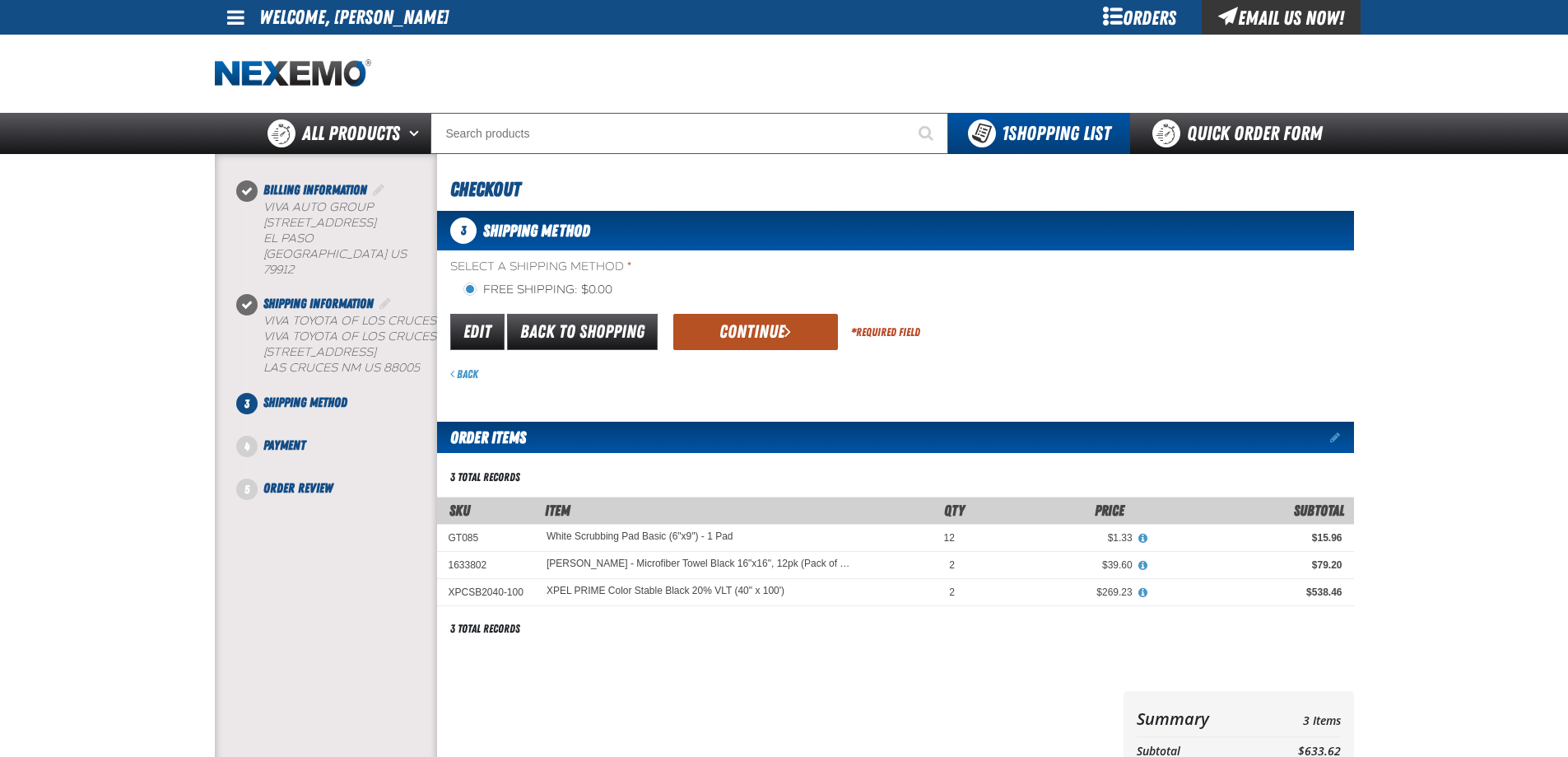
click at [744, 347] on button "Continue" at bounding box center [756, 331] width 164 height 36
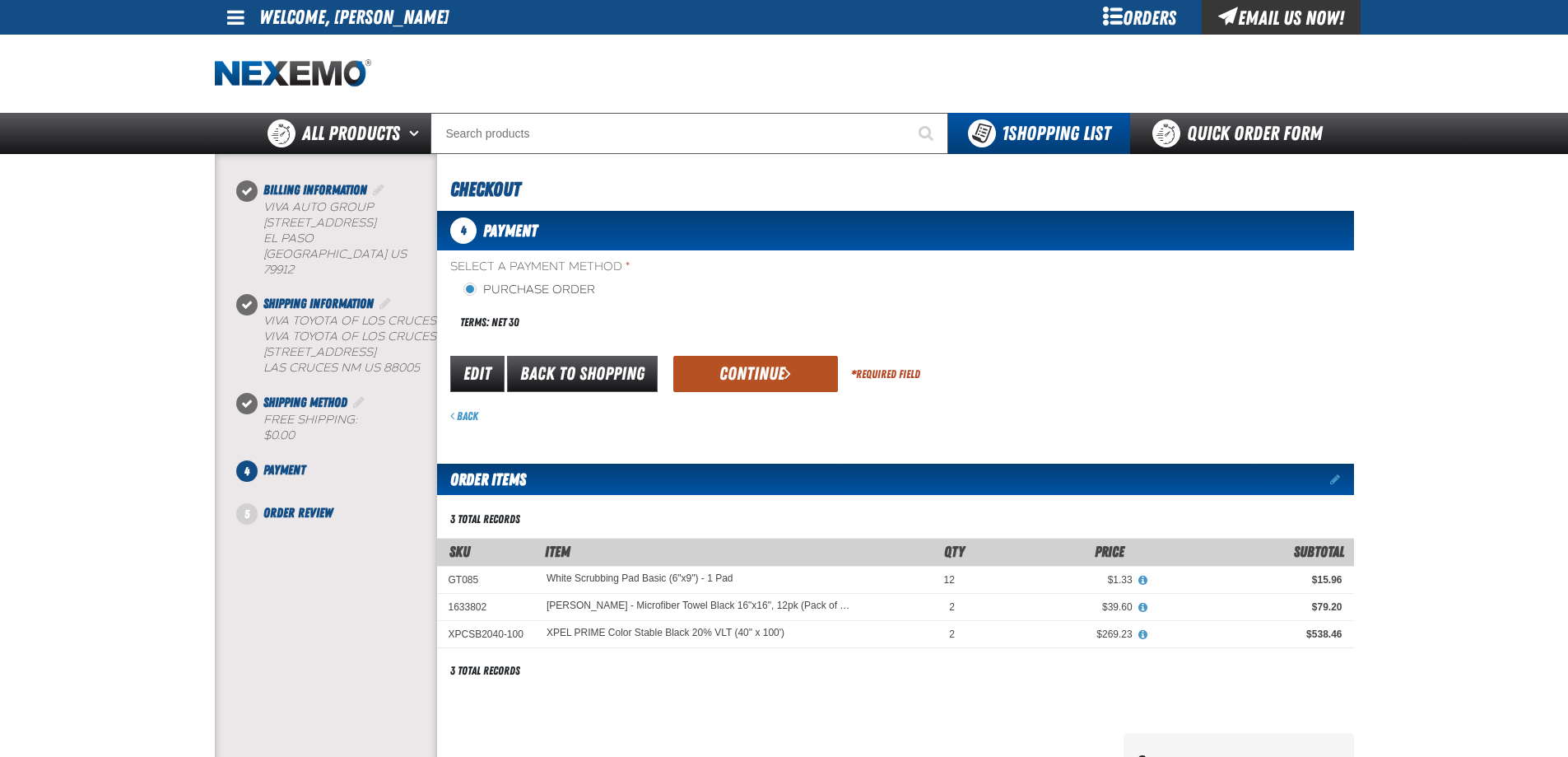
click at [758, 387] on button "Continue" at bounding box center [756, 373] width 164 height 36
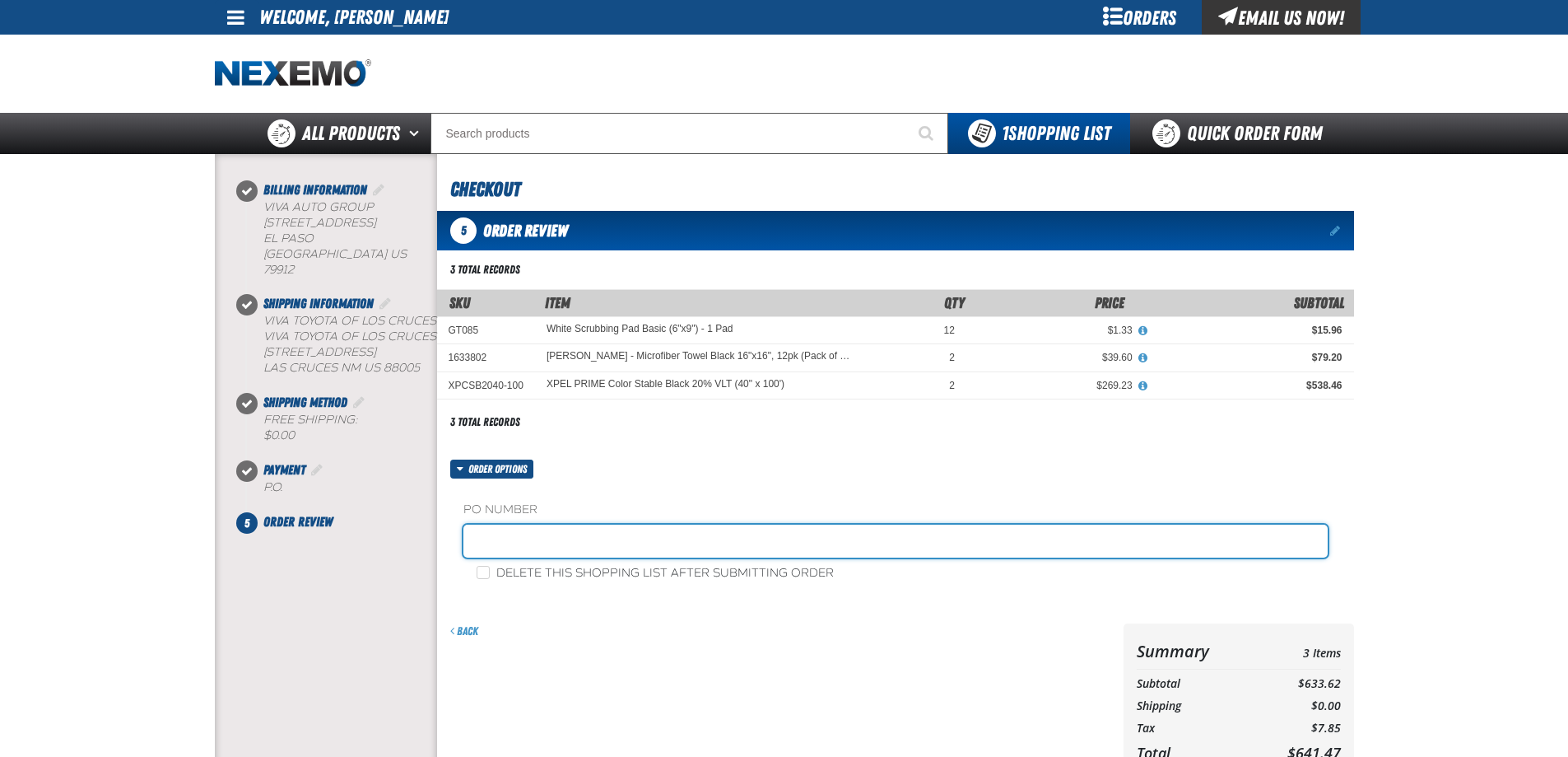
click at [562, 537] on input "text" at bounding box center [896, 542] width 864 height 33
type input "2860"
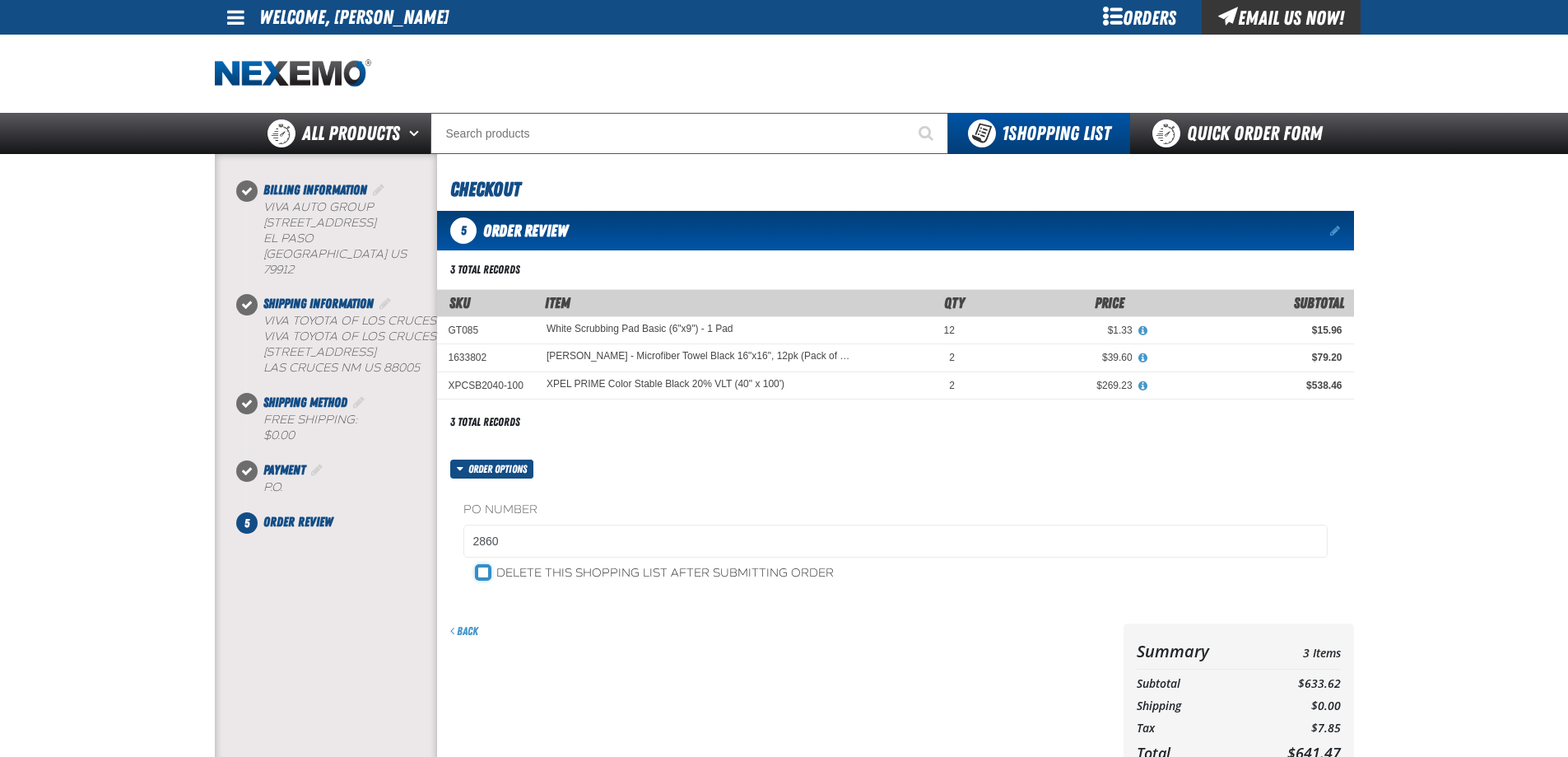
click at [484, 573] on input "Delete this shopping list after submitting order" at bounding box center [483, 572] width 13 height 13
checkbox input "true"
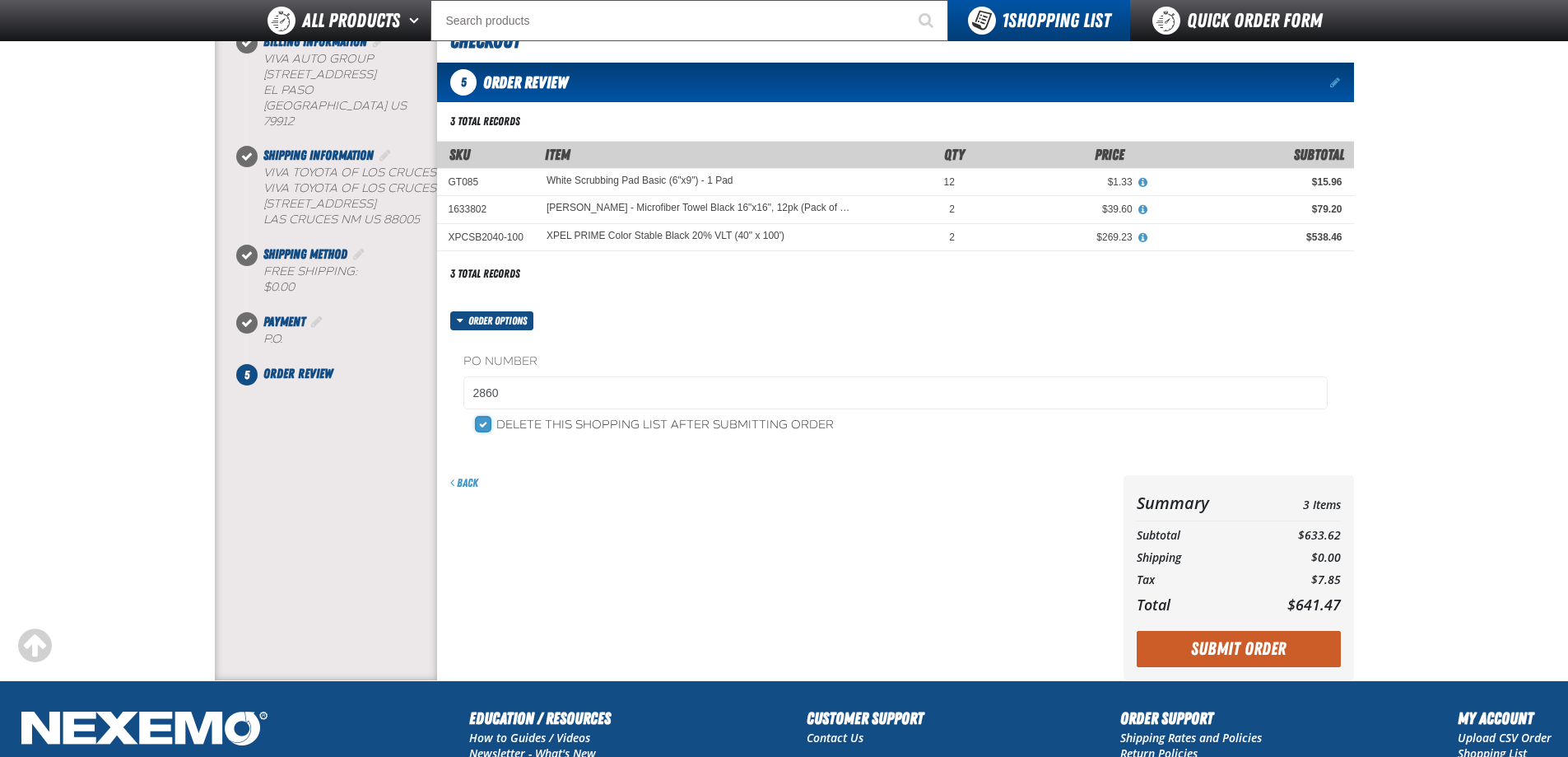
scroll to position [329, 0]
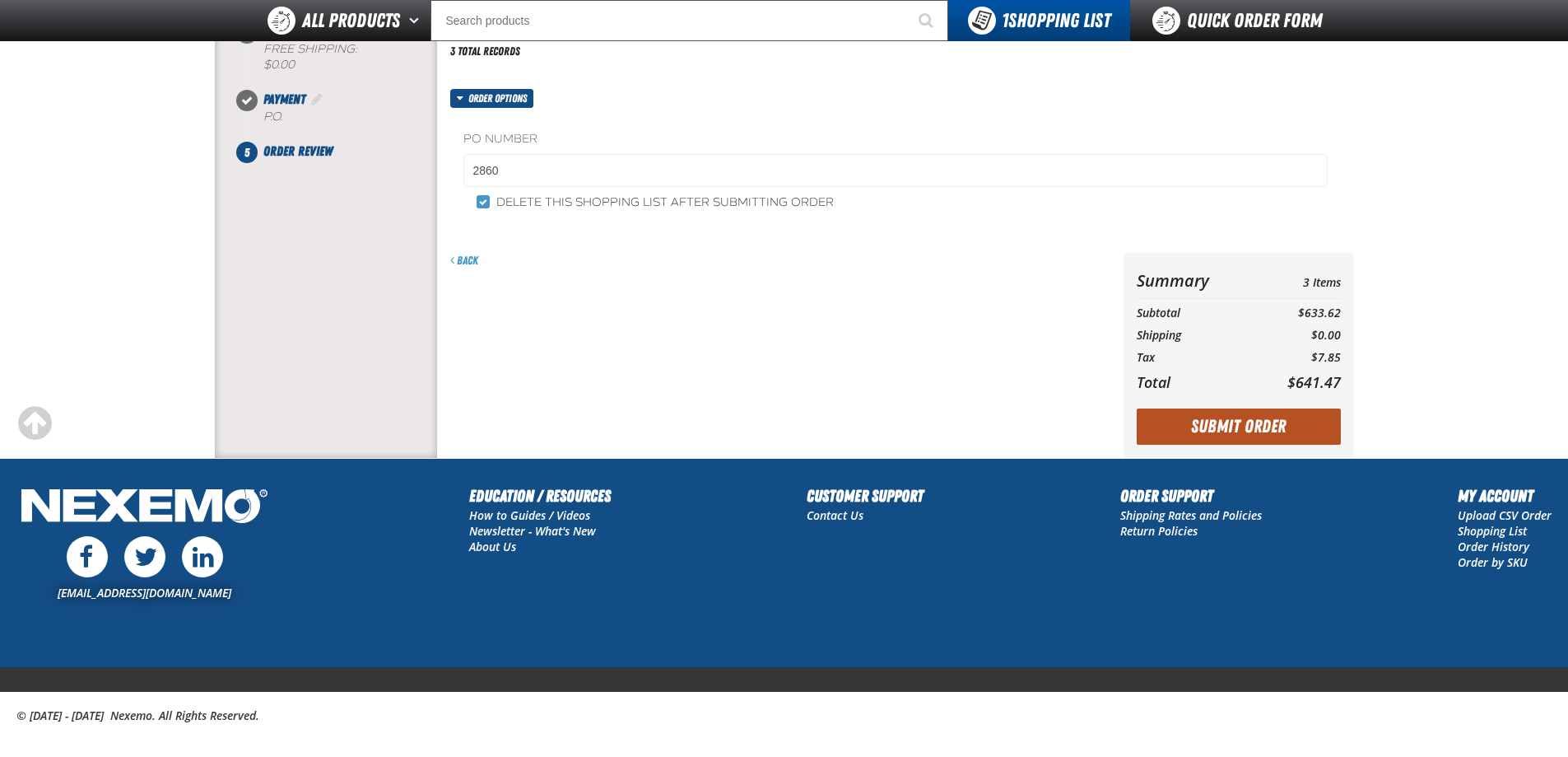
click at [1225, 410] on button "Submit Order" at bounding box center [1239, 426] width 205 height 36
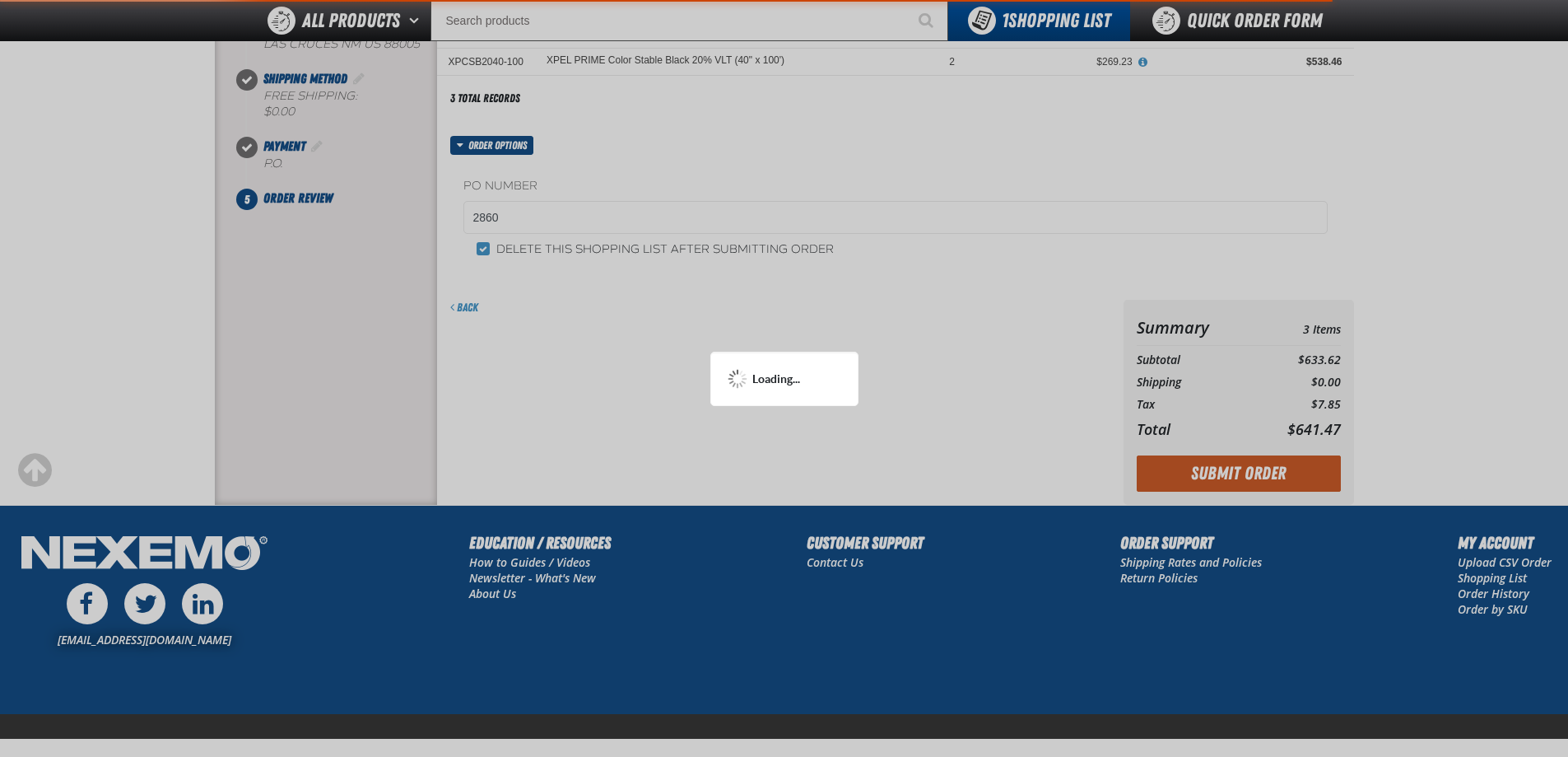
scroll to position [165, 0]
